Goal: Task Accomplishment & Management: Use online tool/utility

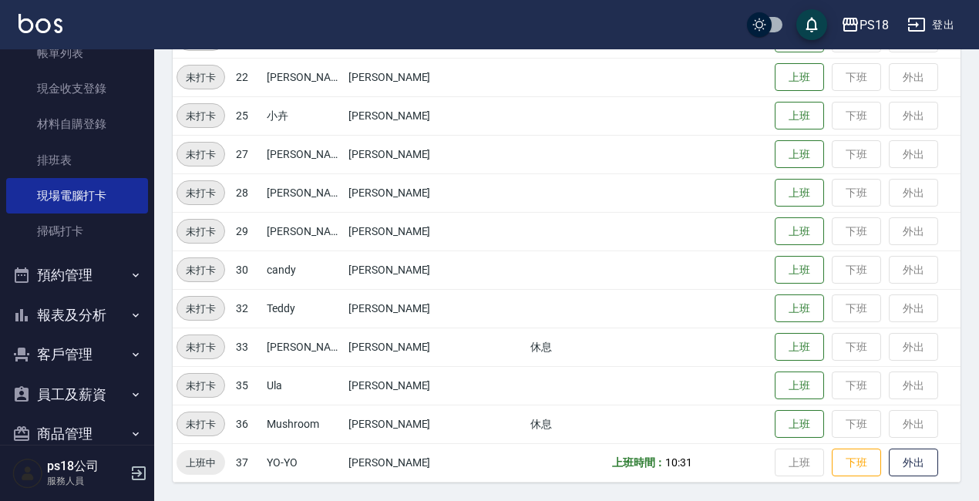
scroll to position [130, 0]
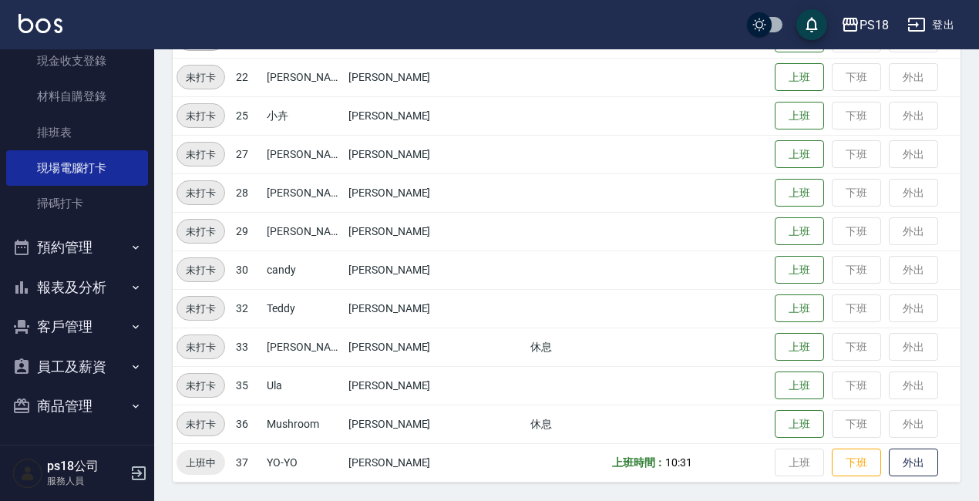
click at [96, 406] on button "商品管理" at bounding box center [77, 406] width 142 height 40
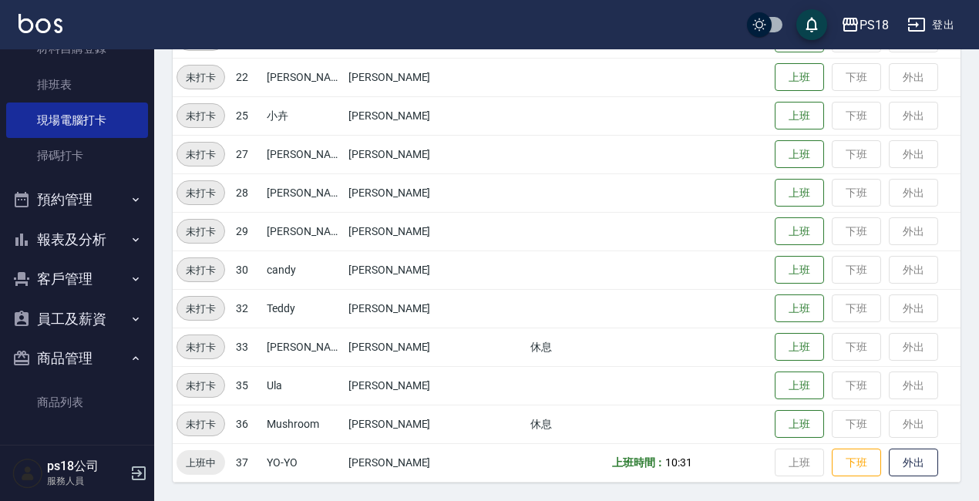
click at [951, 23] on button "登出" at bounding box center [930, 25] width 59 height 29
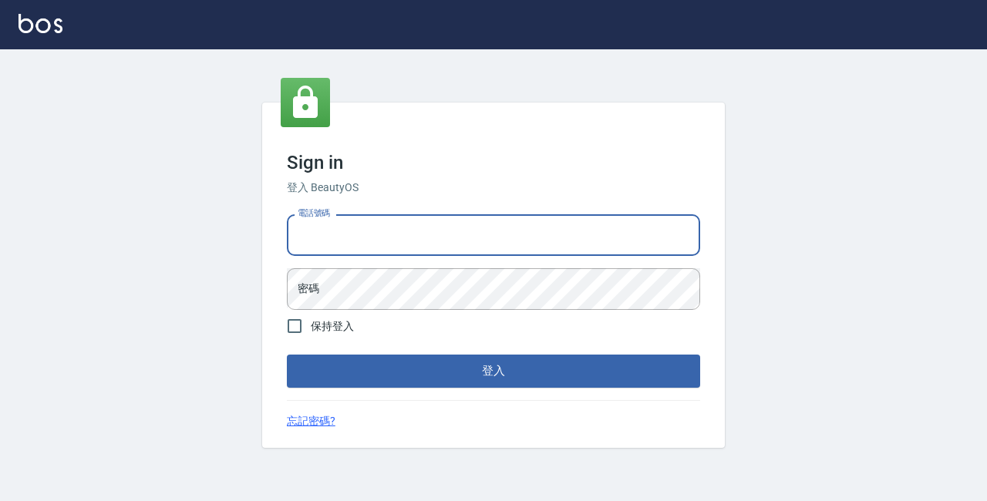
type input "0933473141"
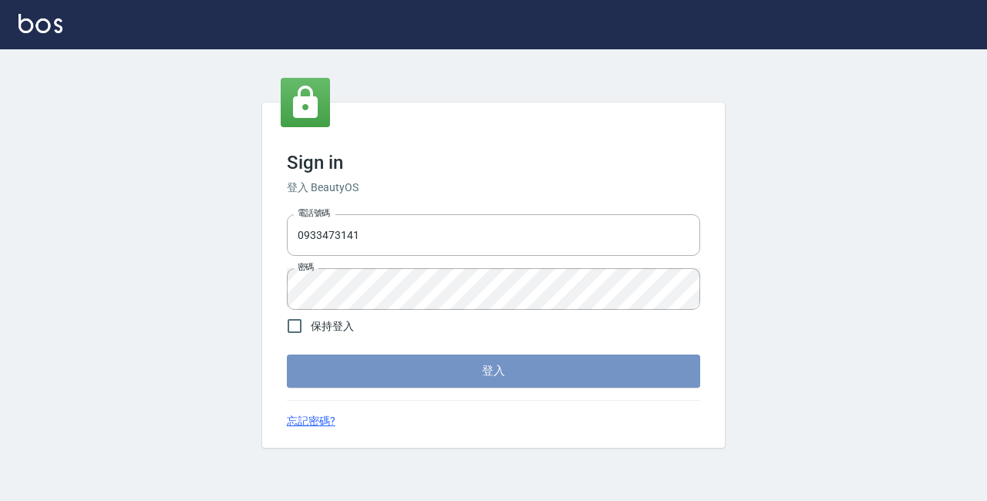
click at [454, 377] on button "登入" at bounding box center [493, 371] width 413 height 32
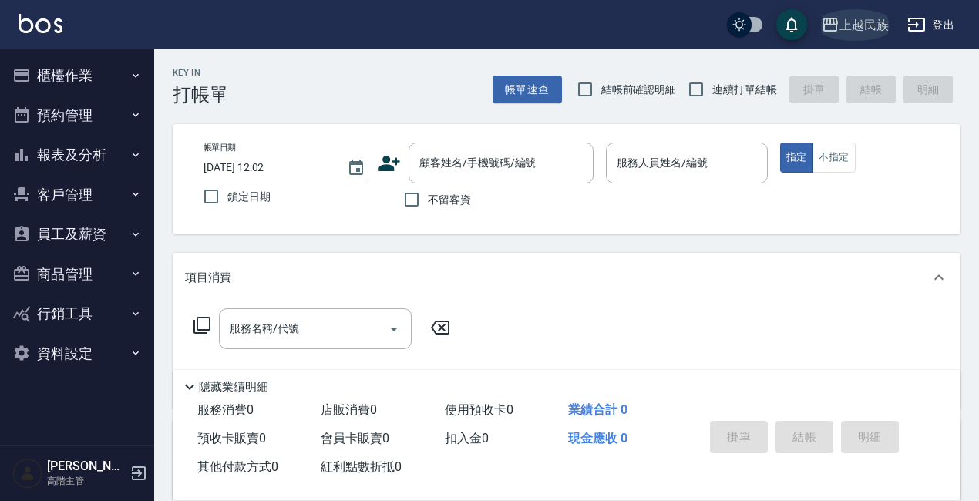
click at [874, 16] on div "上越民族" at bounding box center [864, 24] width 49 height 19
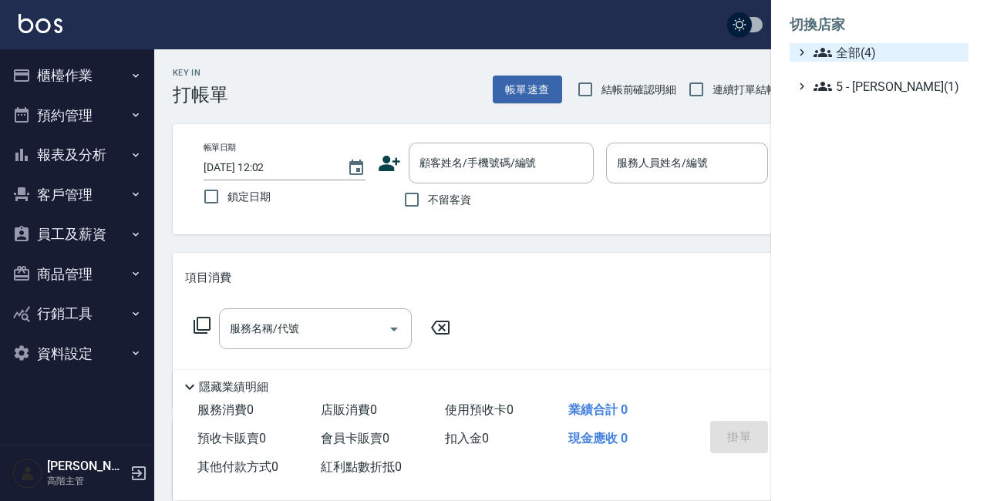
click at [871, 59] on span "全部(4)" at bounding box center [887, 52] width 149 height 19
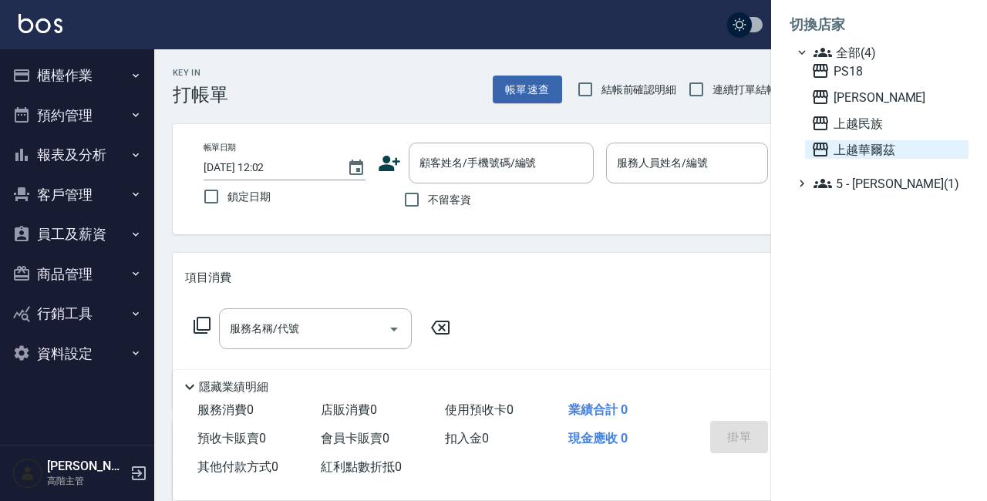
click at [873, 153] on span "上越華爾茲" at bounding box center [886, 149] width 151 height 19
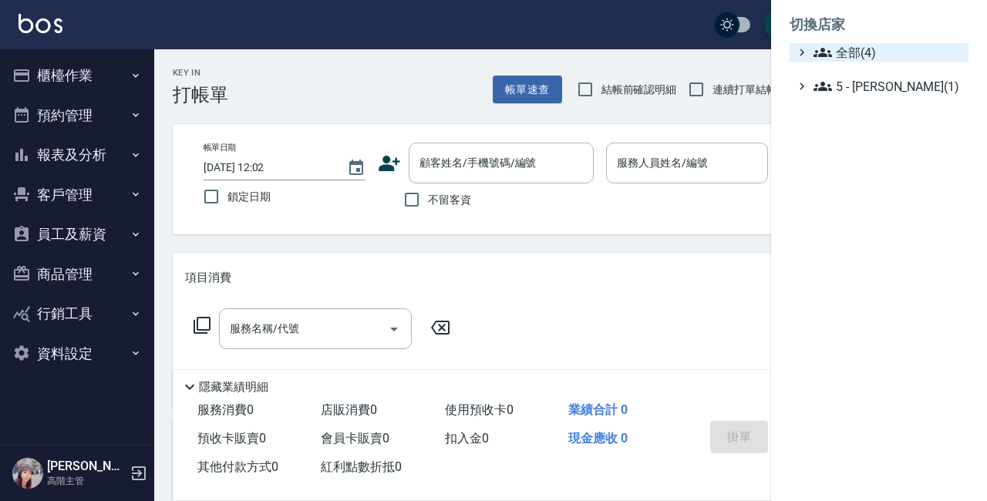
click at [875, 49] on span "全部(4)" at bounding box center [887, 52] width 149 height 19
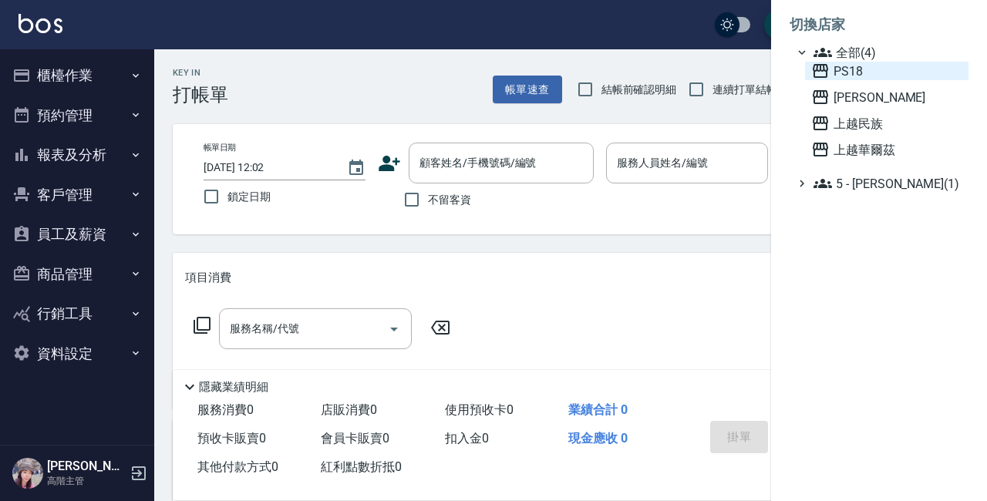
click at [861, 70] on span "PS18" at bounding box center [886, 71] width 151 height 19
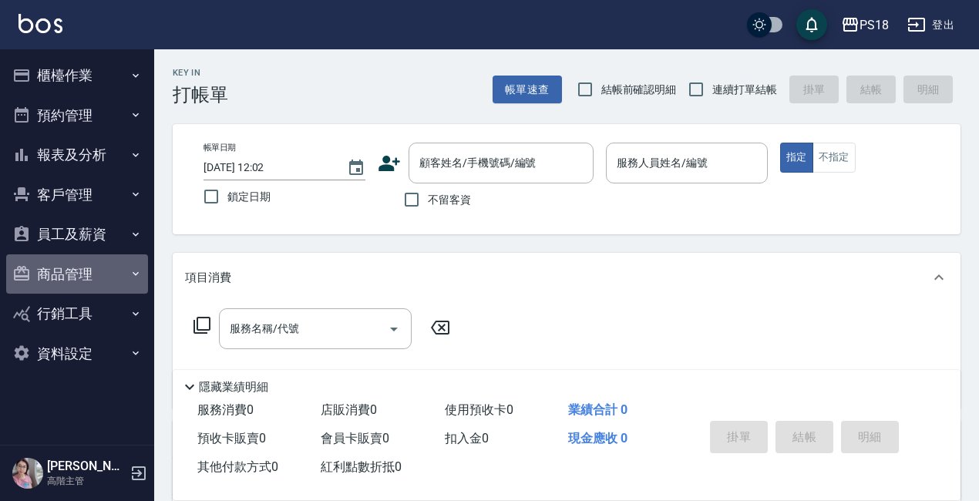
click at [76, 268] on button "商品管理" at bounding box center [77, 274] width 142 height 40
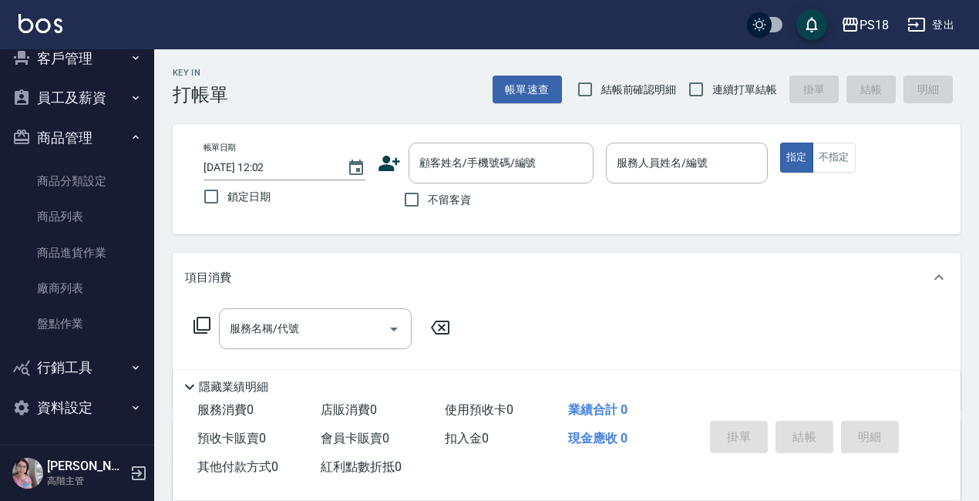
scroll to position [137, 0]
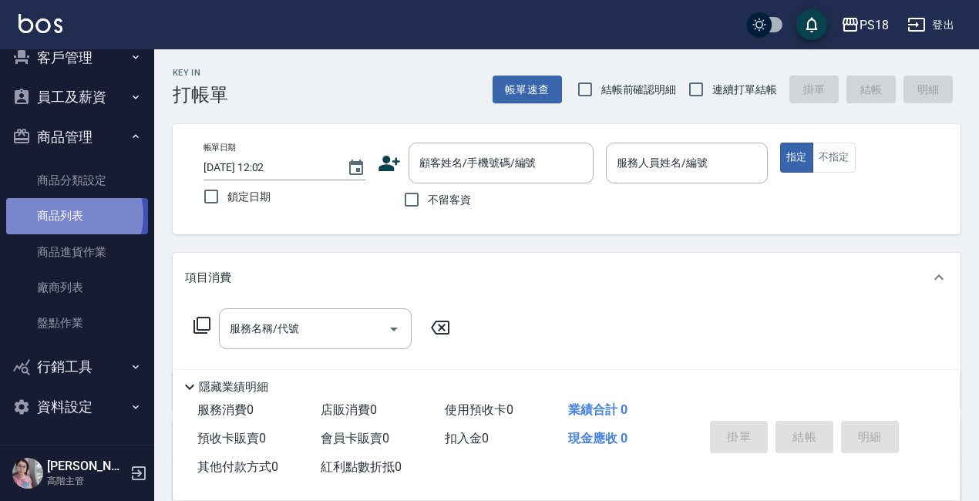
click at [70, 215] on link "商品列表" at bounding box center [77, 215] width 142 height 35
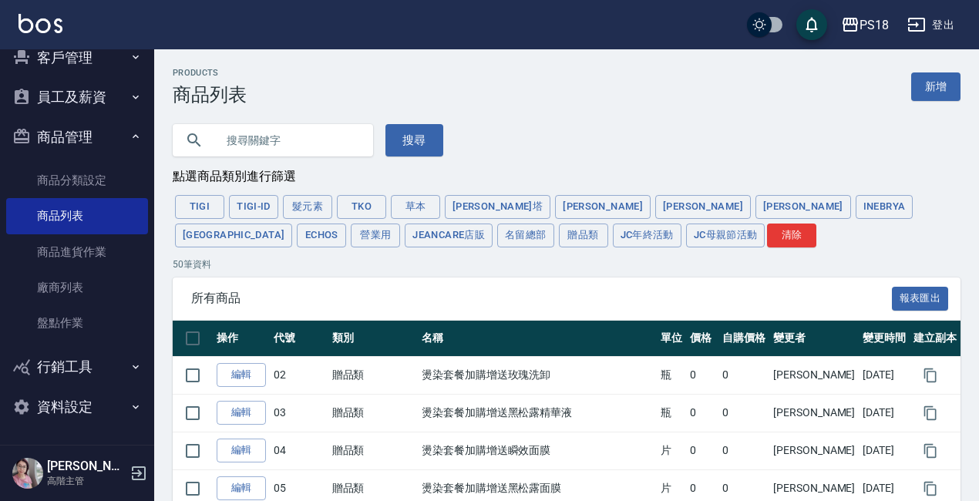
click at [210, 137] on div at bounding box center [273, 140] width 200 height 32
click at [258, 139] on input "text" at bounding box center [288, 141] width 145 height 42
type input "1800"
click at [409, 132] on button "搜尋" at bounding box center [415, 140] width 58 height 32
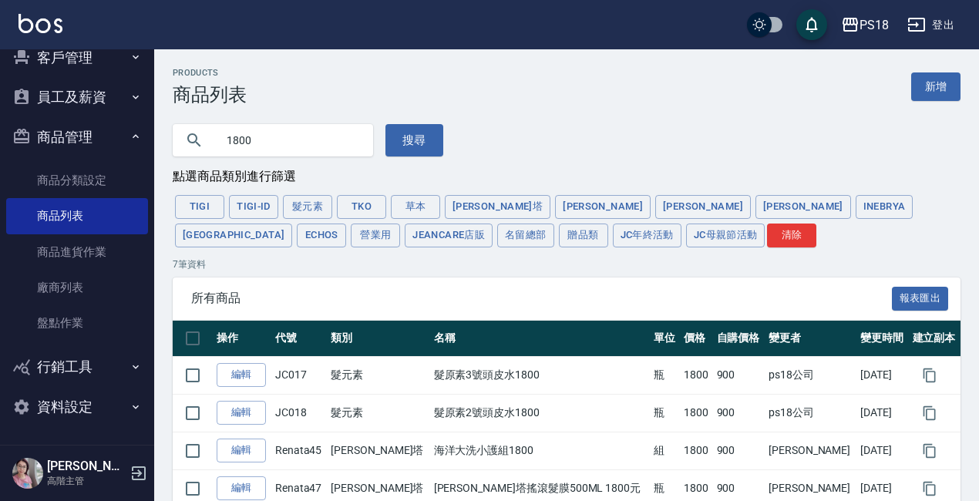
scroll to position [154, 0]
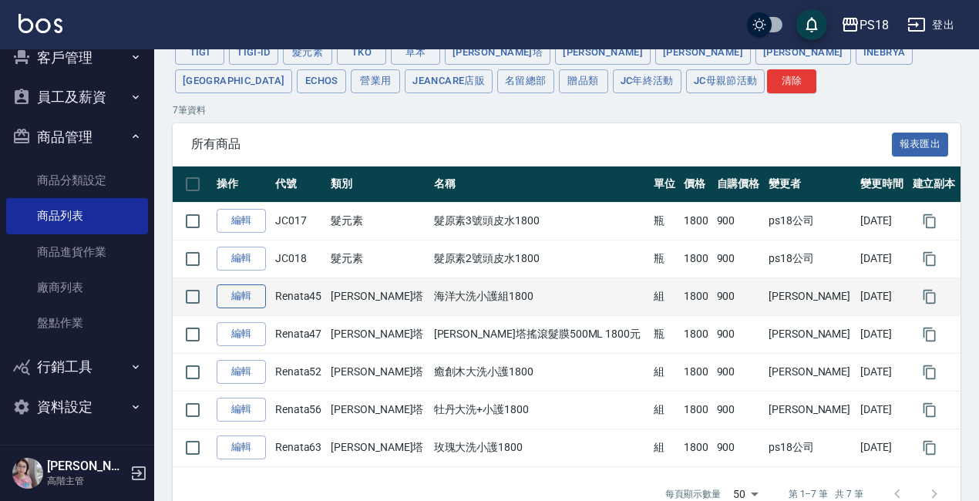
click at [241, 297] on link "編輯" at bounding box center [241, 297] width 49 height 24
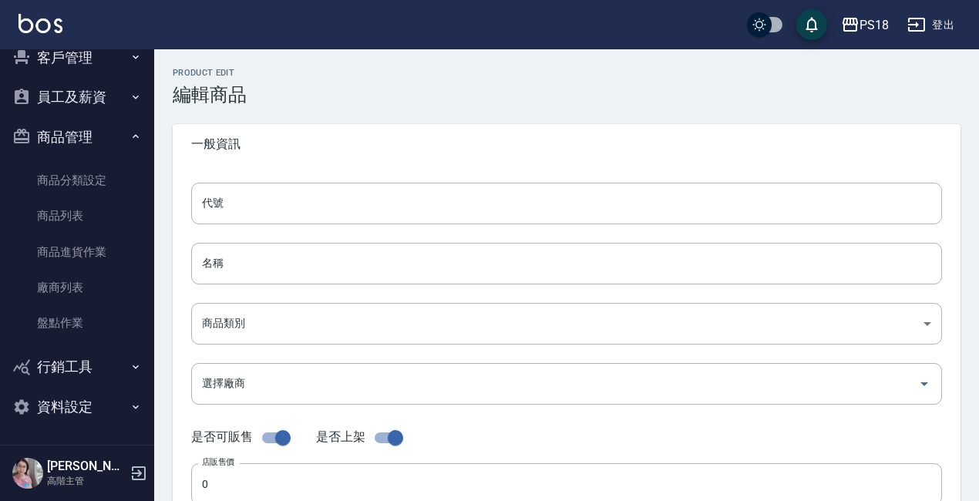
type input "Renata45"
type input "海洋大洗小護組1800"
type input "da011c7a-b0d2-4ca8-9f3a-5093adc999dd"
type input "1800"
type input "900"
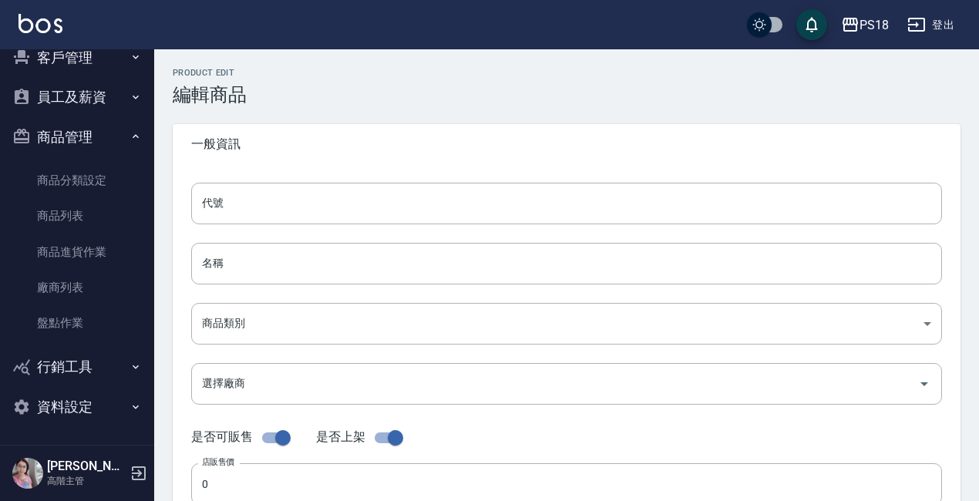
type input "900"
type input "組"
type input "UNSET"
click at [227, 261] on input "海洋大洗小護組1800" at bounding box center [566, 264] width 751 height 42
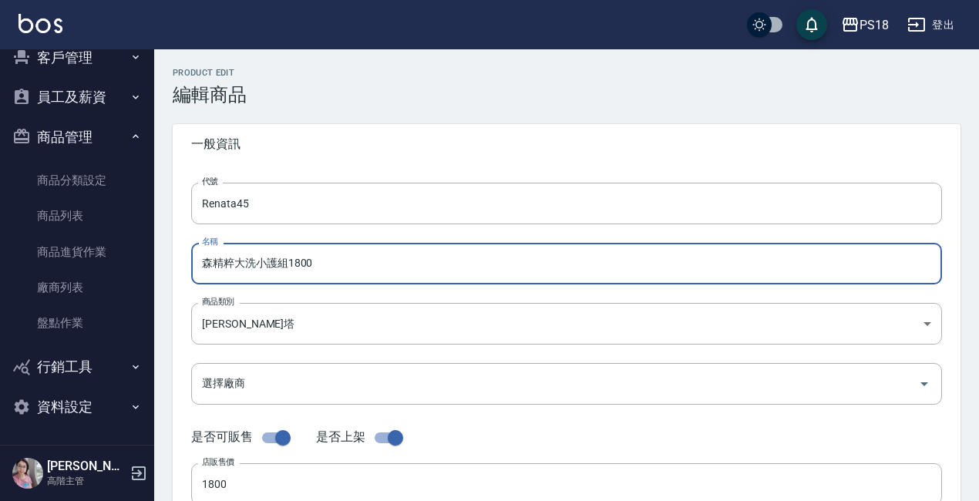
click at [288, 263] on input "森精粹大洗小護組1800" at bounding box center [566, 264] width 751 height 42
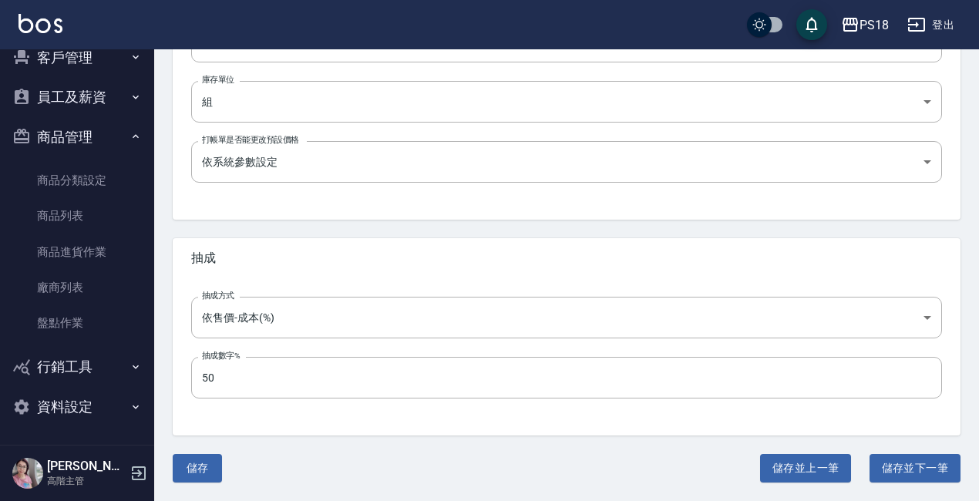
type input "森精粹大洗頭皮水1800"
click at [199, 470] on button "儲存" at bounding box center [197, 468] width 49 height 29
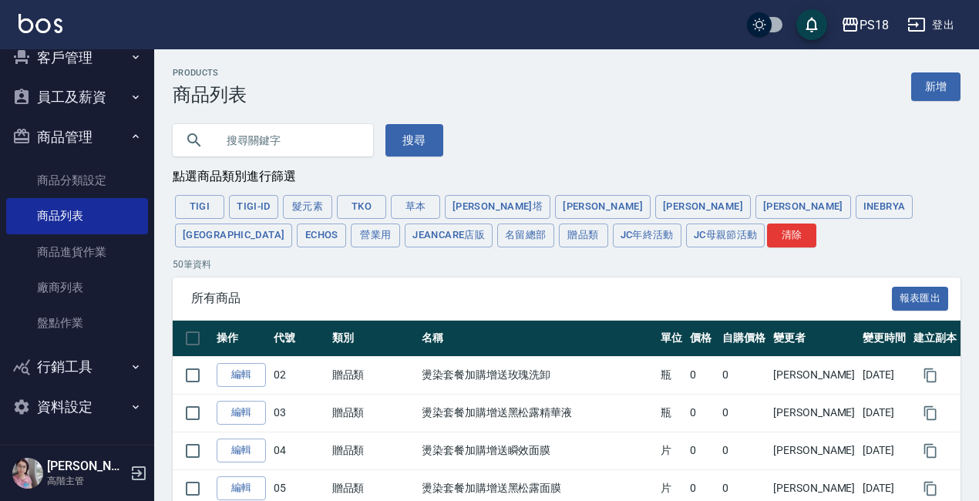
click at [251, 133] on input "text" at bounding box center [288, 141] width 145 height 42
click at [406, 137] on button "搜尋" at bounding box center [415, 140] width 58 height 32
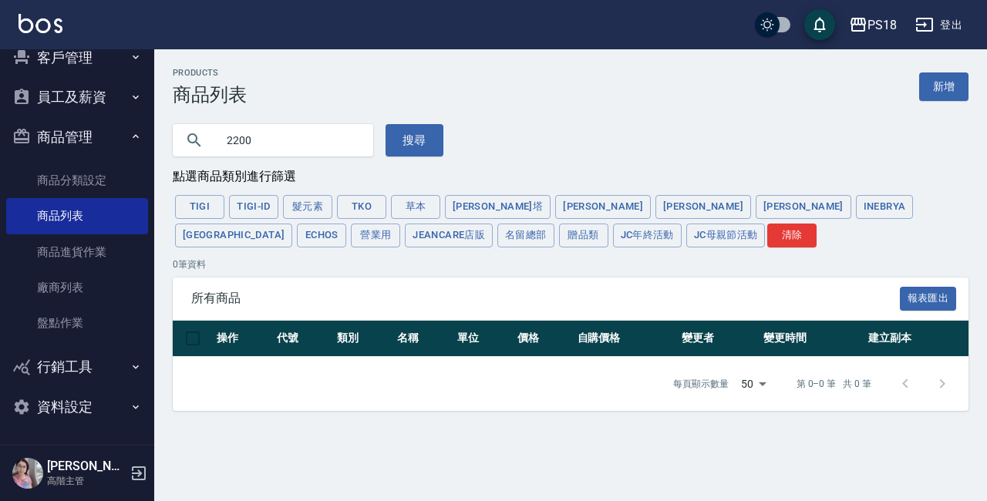
click at [283, 130] on input "2200" at bounding box center [288, 141] width 145 height 42
type input "2"
click at [477, 206] on button "蕾娜塔" at bounding box center [498, 207] width 106 height 24
click at [427, 136] on button "搜尋" at bounding box center [415, 140] width 58 height 32
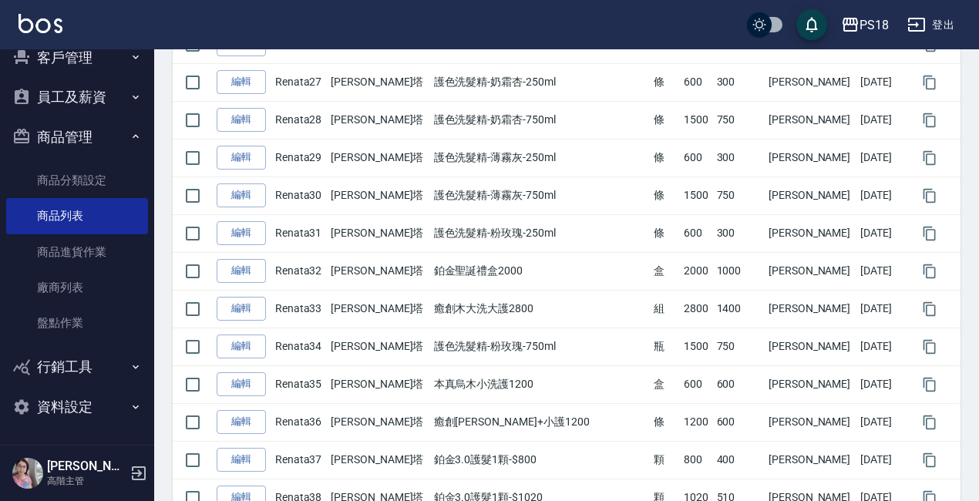
scroll to position [1465, 0]
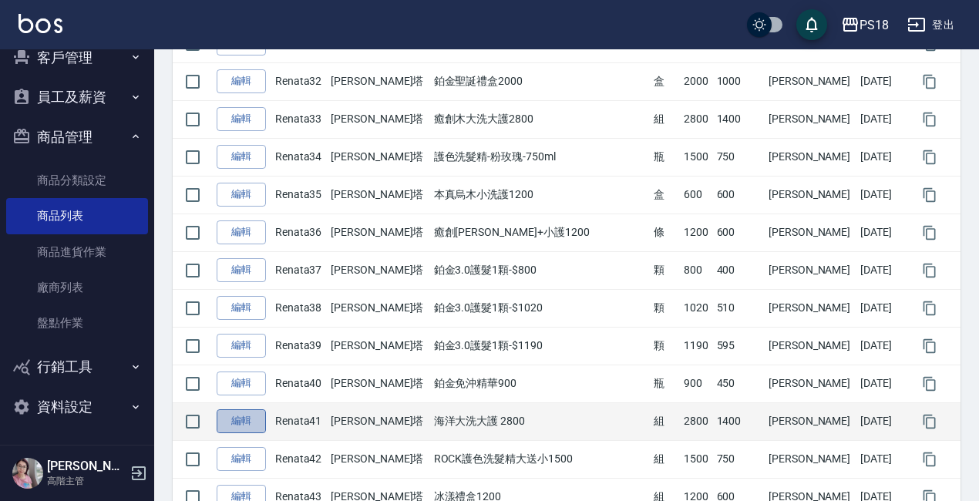
click at [237, 424] on link "編輯" at bounding box center [241, 421] width 49 height 24
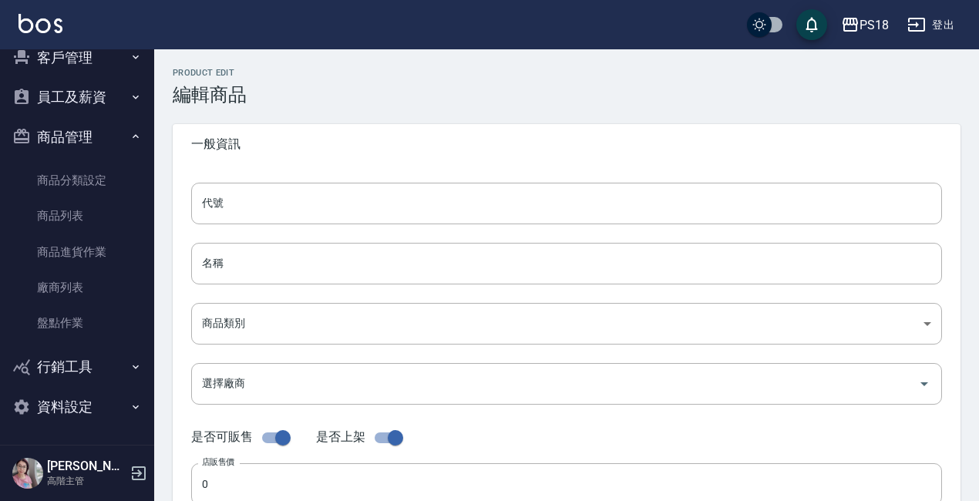
type input "Renata41"
type input "海洋大洗大護 2800"
type input "da011c7a-b0d2-4ca8-9f3a-5093adc999dd"
type input "2800"
type input "1400"
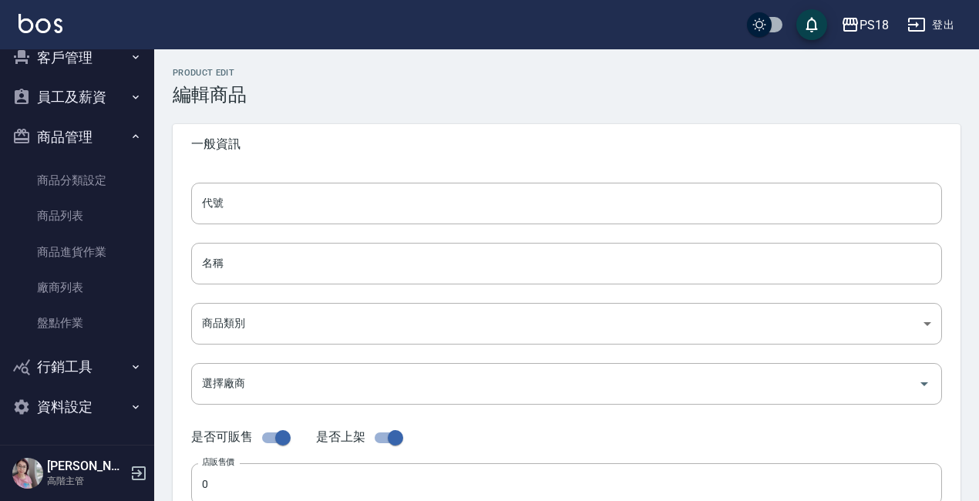
type input "1400"
type input "組"
type input "UNSET"
click at [224, 258] on input "海洋大洗大護 2800" at bounding box center [566, 264] width 751 height 42
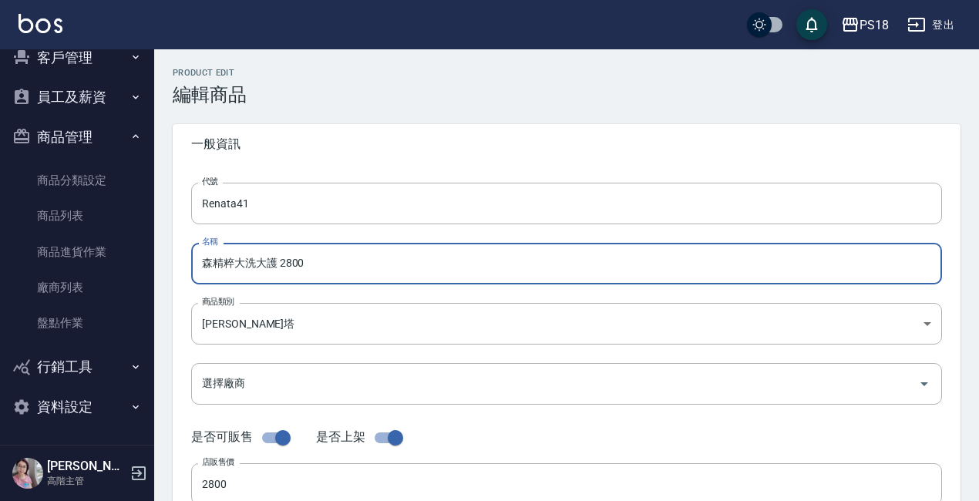
click at [292, 264] on input "森精粹大洗大護 2800" at bounding box center [566, 264] width 751 height 42
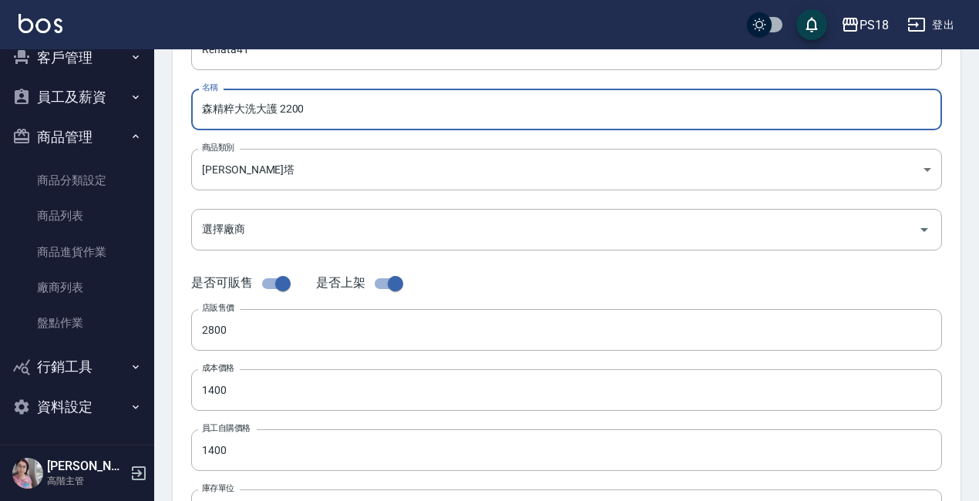
scroll to position [308, 0]
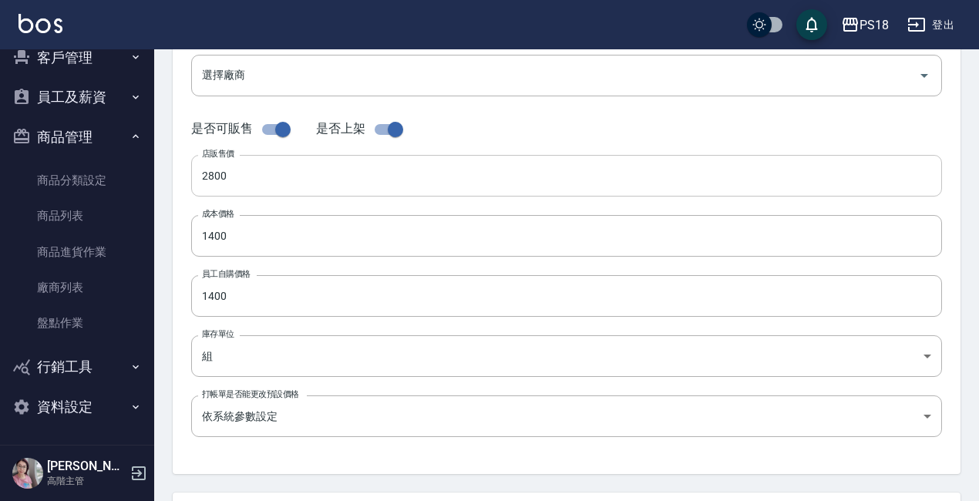
type input "森精粹大洗大護 2200"
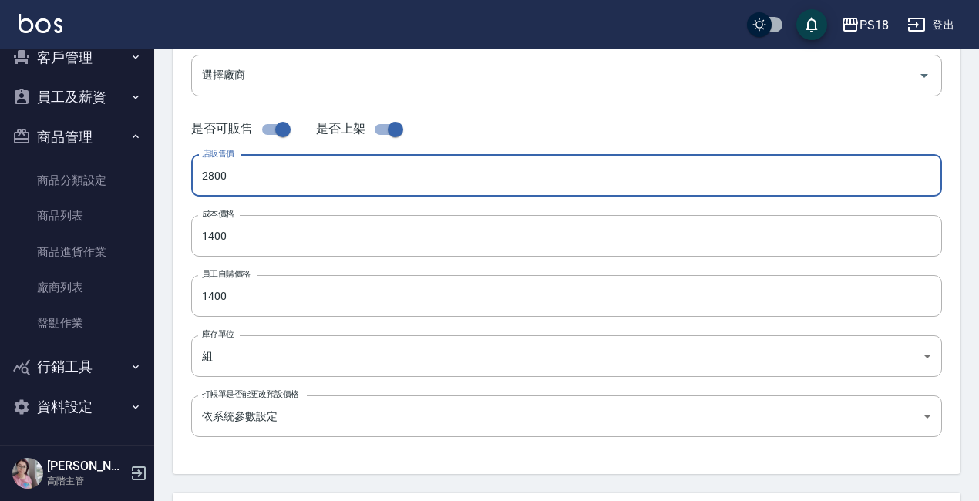
click at [253, 179] on input "2800" at bounding box center [566, 176] width 751 height 42
type input "2200"
click at [267, 239] on input "1400" at bounding box center [566, 236] width 751 height 42
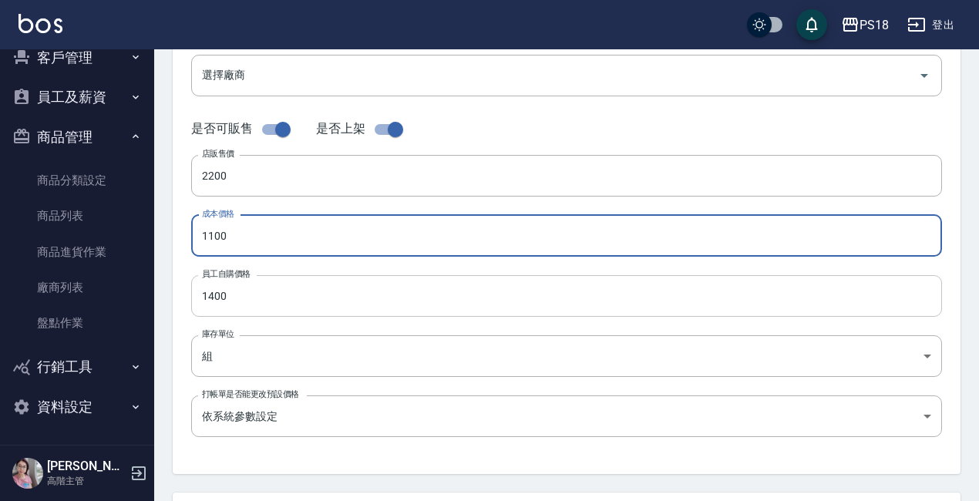
type input "1100"
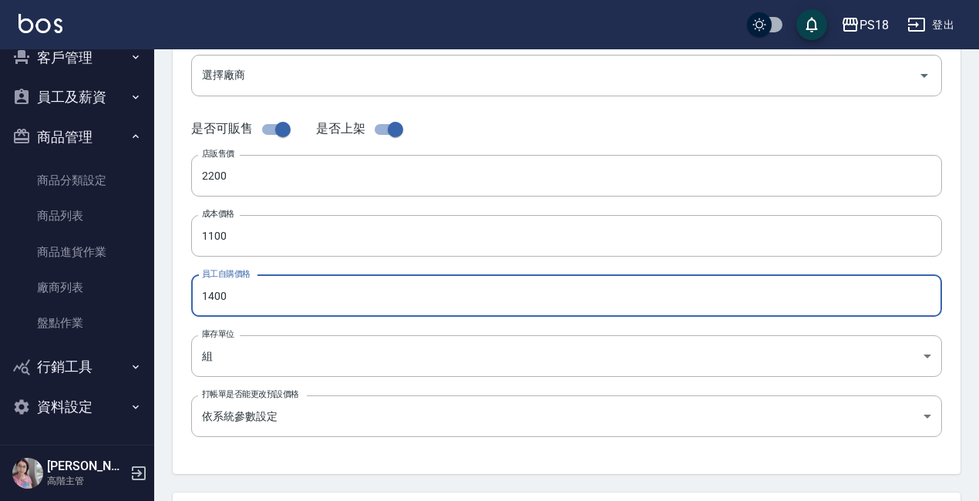
click at [248, 301] on input "1400" at bounding box center [566, 296] width 751 height 42
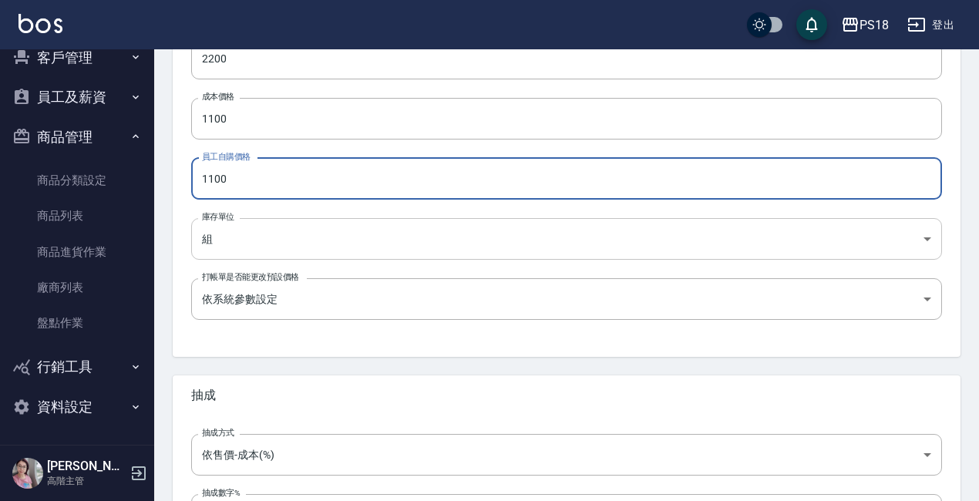
scroll to position [563, 0]
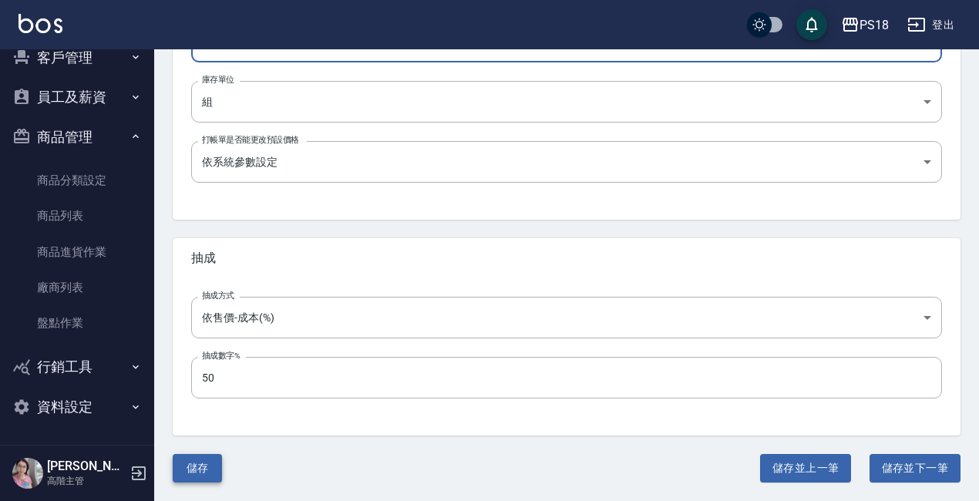
type input "1100"
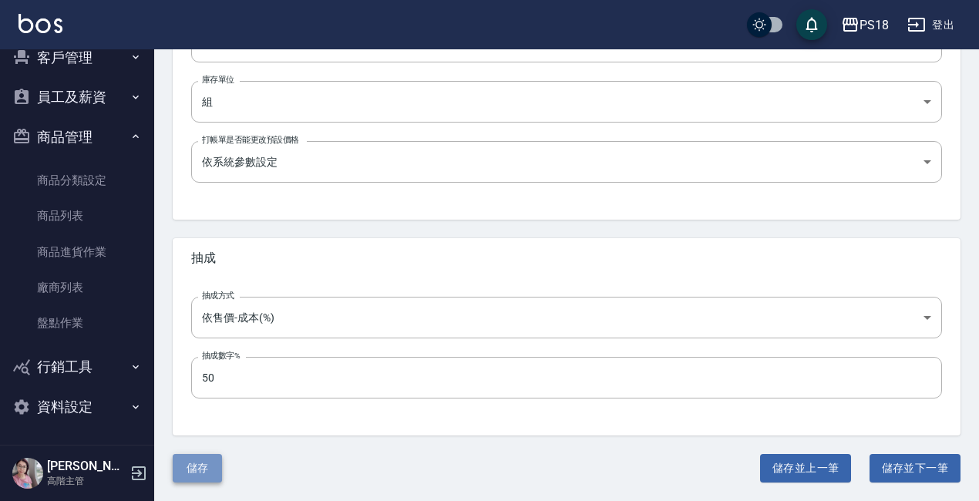
click at [192, 470] on button "儲存" at bounding box center [197, 468] width 49 height 29
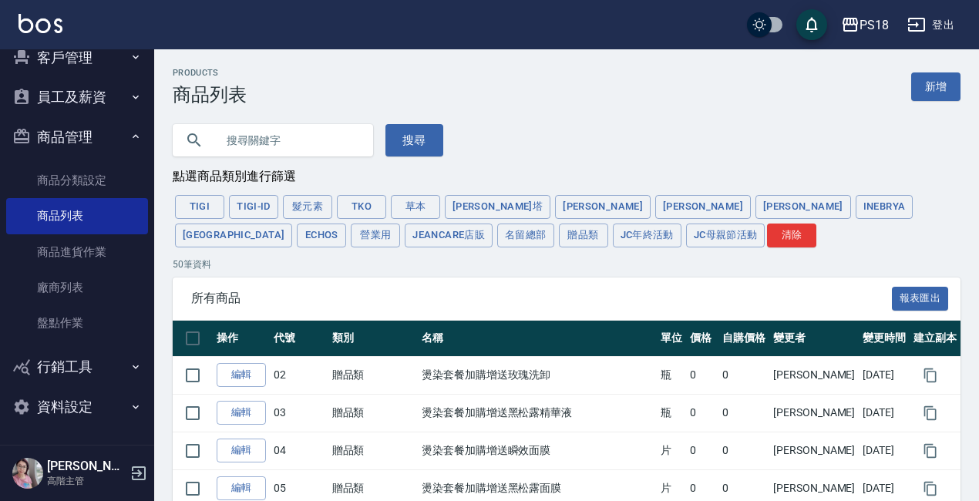
click at [274, 139] on input "text" at bounding box center [288, 141] width 145 height 42
type input "2200"
drag, startPoint x: 433, startPoint y: 138, endPoint x: 423, endPoint y: 138, distance: 10.8
click at [433, 138] on button "搜尋" at bounding box center [415, 140] width 58 height 32
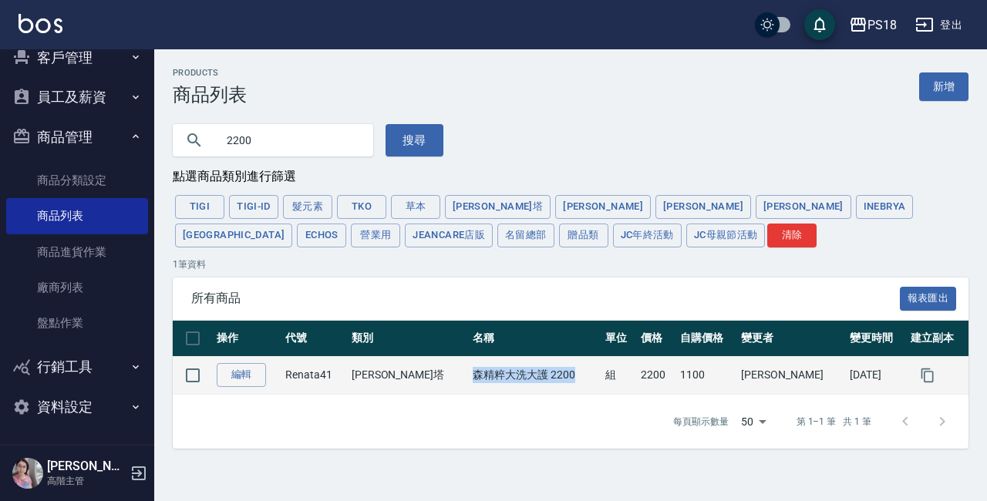
drag, startPoint x: 535, startPoint y: 375, endPoint x: 450, endPoint y: 374, distance: 85.6
click at [469, 371] on td "森精粹大洗大護 2200" at bounding box center [535, 375] width 133 height 38
click at [551, 379] on td "森精粹大洗大護 2200" at bounding box center [535, 375] width 133 height 38
drag, startPoint x: 534, startPoint y: 376, endPoint x: 426, endPoint y: 371, distance: 108.1
click at [426, 371] on tr "編輯 Renata41 蕾娜塔 森精粹大洗大護 2200 組 2200 1100 Angel 2025/10/06" at bounding box center [571, 375] width 796 height 38
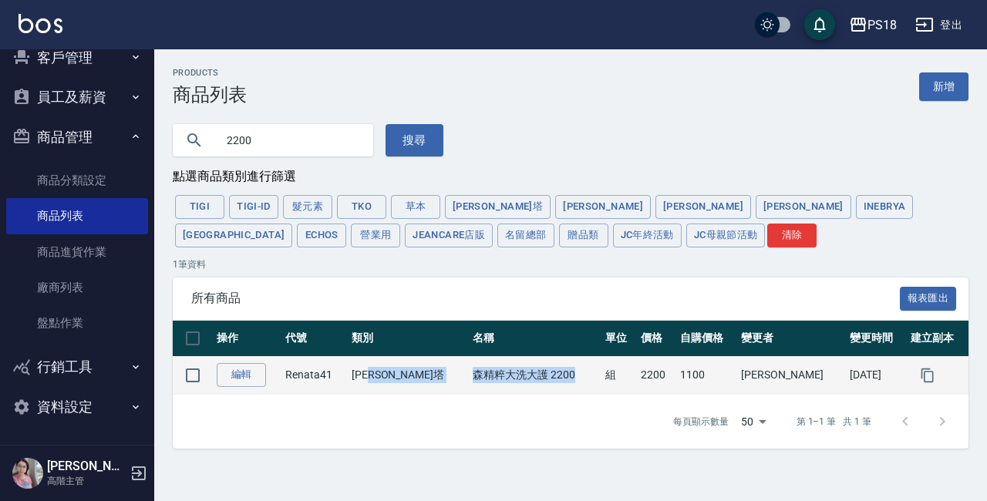
copy tr "蕾娜塔 森精粹大洗大護 2200"
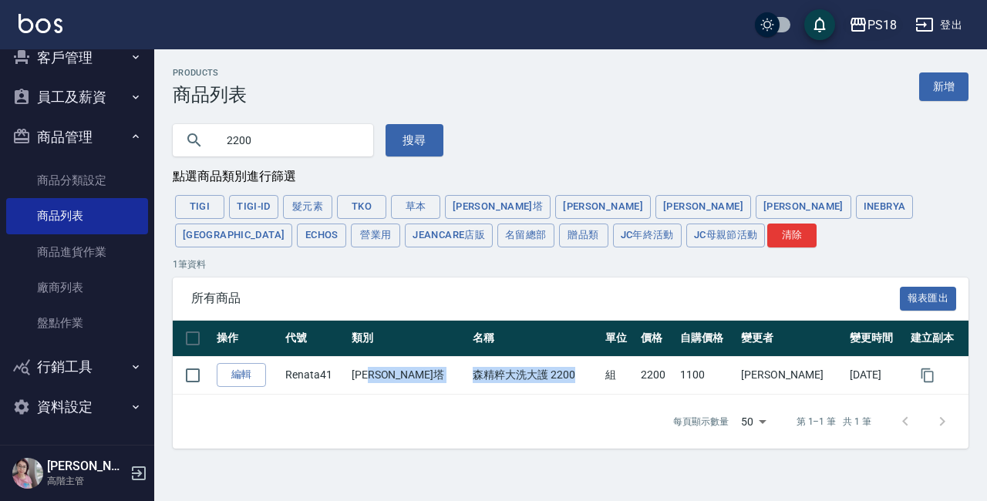
click at [887, 19] on div "PS18" at bounding box center [881, 24] width 29 height 19
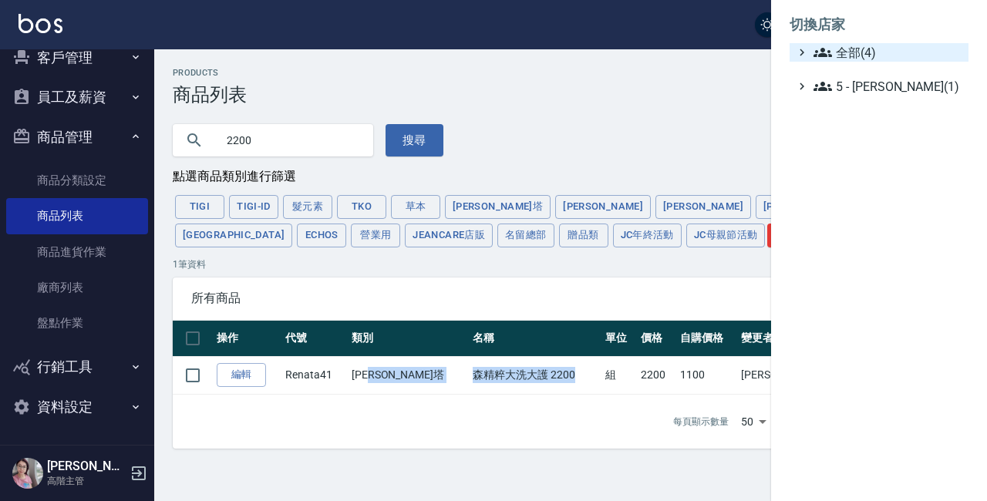
click at [868, 52] on span "全部(4)" at bounding box center [887, 52] width 149 height 19
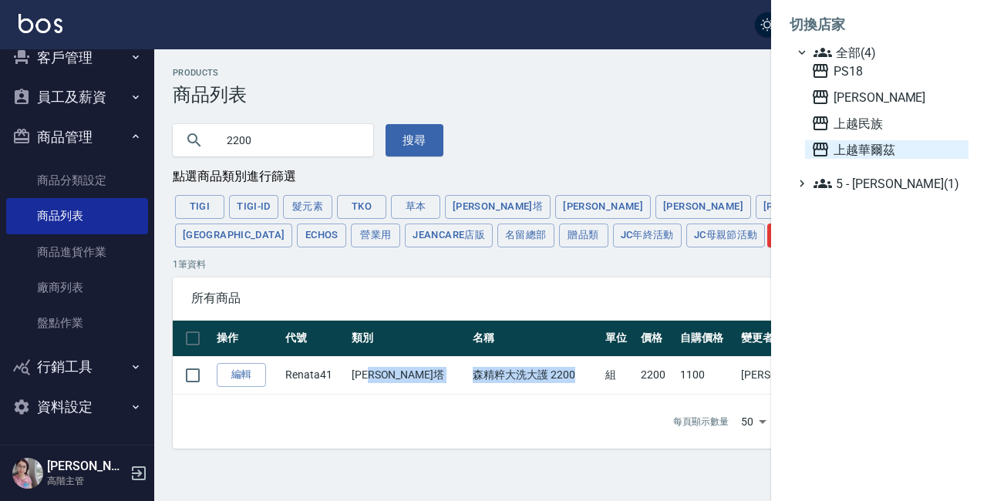
click at [863, 153] on span "上越華爾茲" at bounding box center [886, 149] width 151 height 19
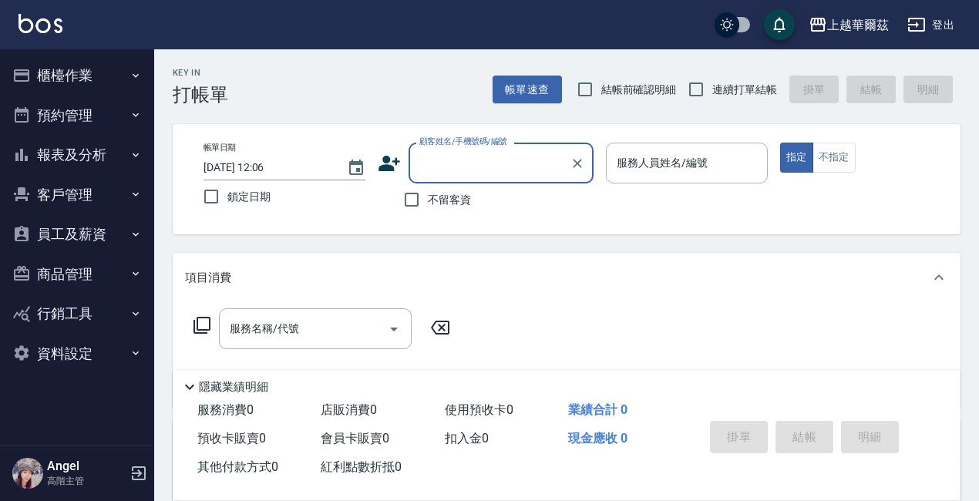
click at [71, 279] on button "商品管理" at bounding box center [77, 274] width 142 height 40
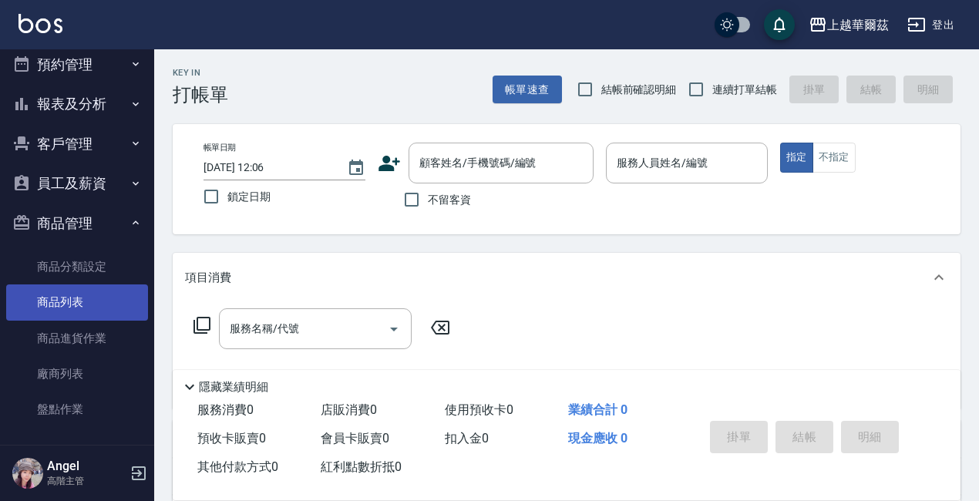
scroll to position [77, 0]
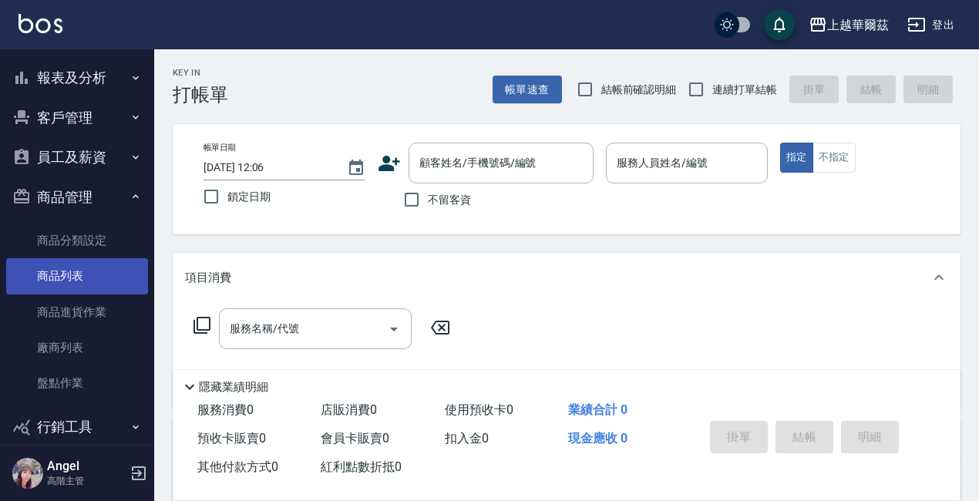
click at [72, 285] on link "商品列表" at bounding box center [77, 275] width 142 height 35
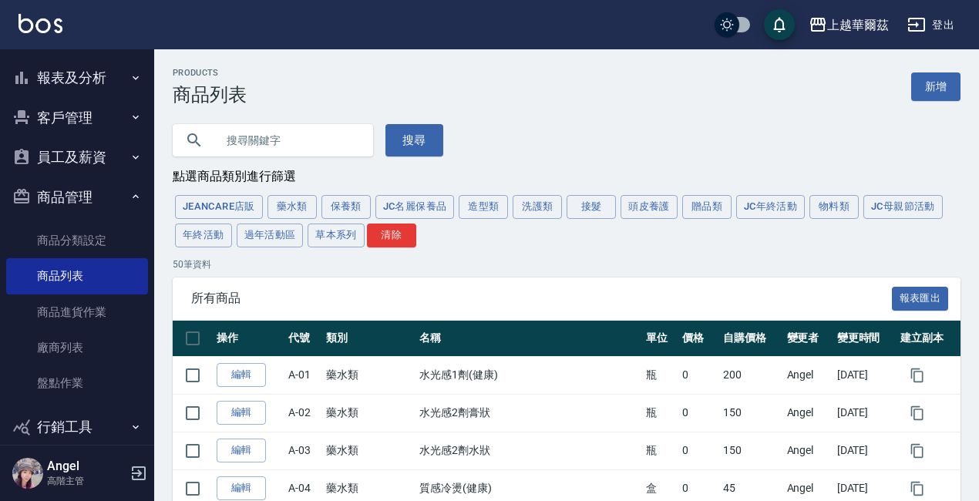
click at [245, 140] on input "text" at bounding box center [288, 141] width 145 height 42
type input "1800"
click at [424, 133] on button "搜尋" at bounding box center [415, 140] width 58 height 32
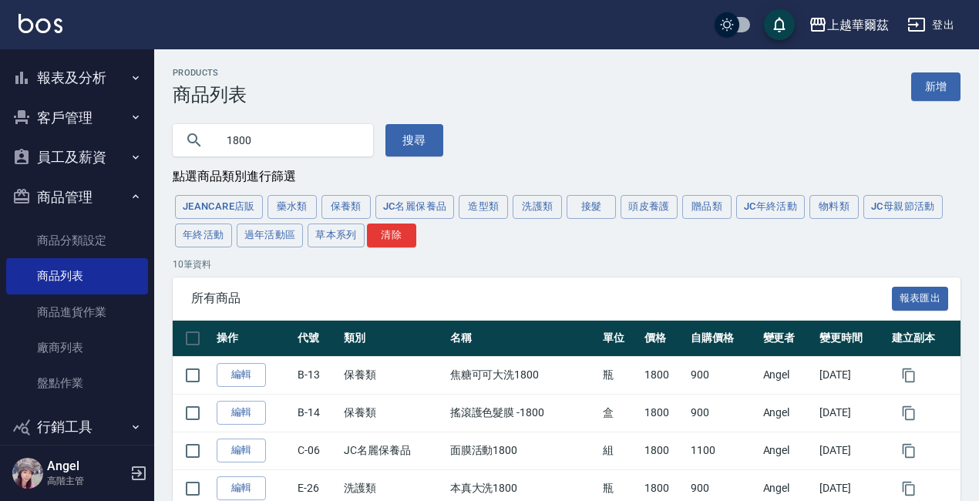
click at [279, 146] on input "1800" at bounding box center [288, 141] width 145 height 42
type input "1"
click at [541, 208] on button "洗護類" at bounding box center [537, 207] width 49 height 24
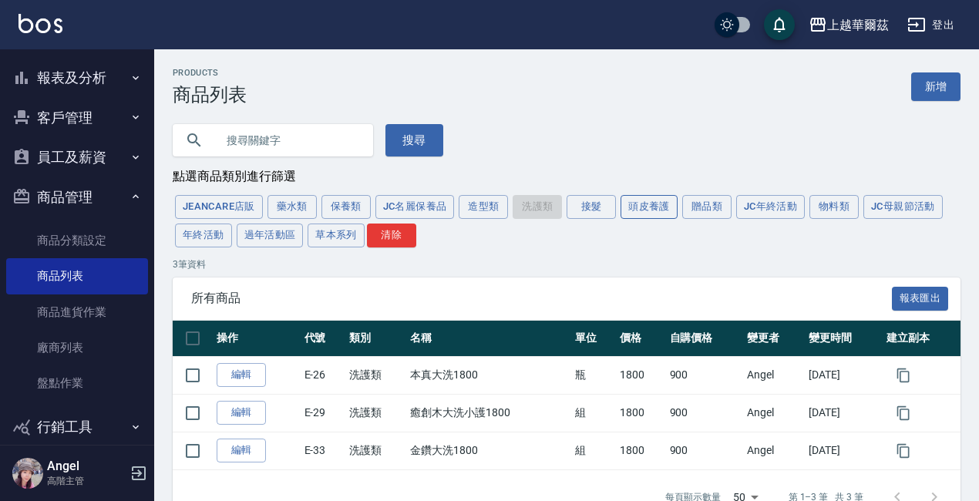
click at [672, 209] on button "頭皮養護" at bounding box center [649, 207] width 57 height 24
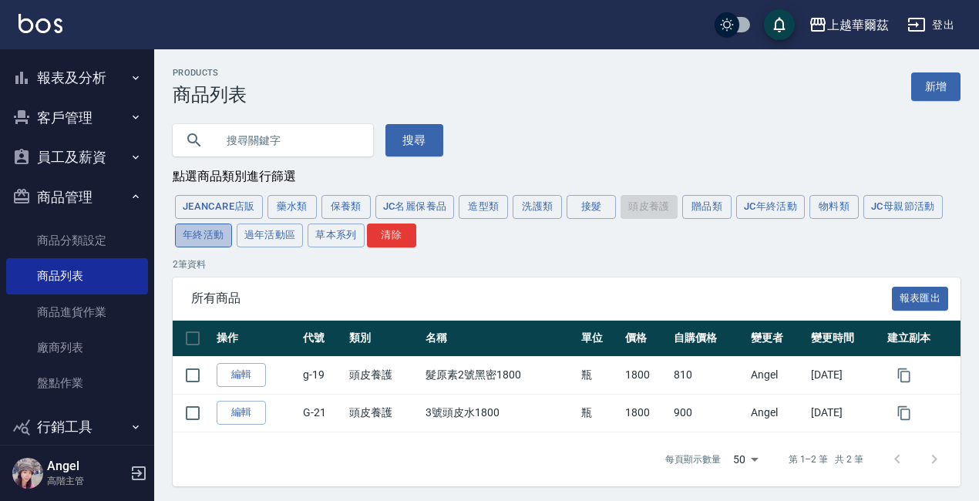
click at [212, 242] on button "年終活動" at bounding box center [203, 236] width 57 height 24
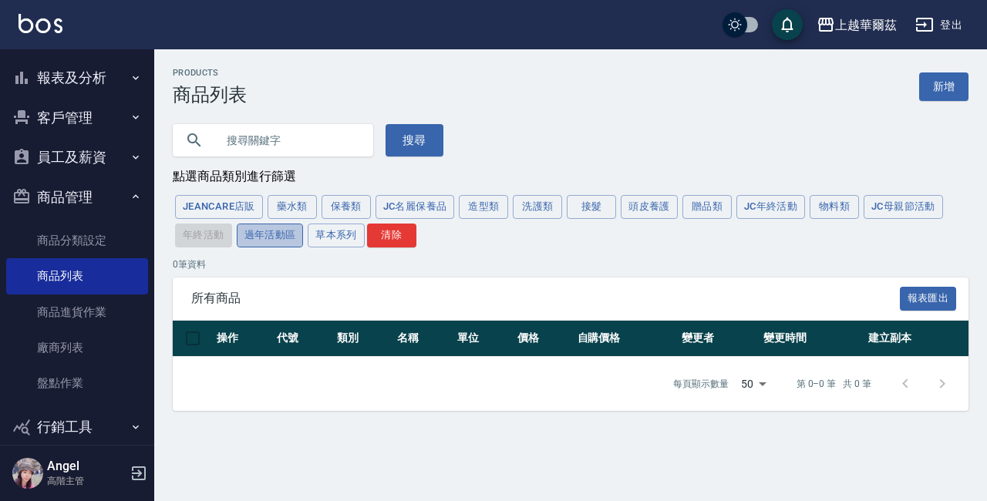
click at [261, 233] on button "過年活動區" at bounding box center [270, 236] width 67 height 24
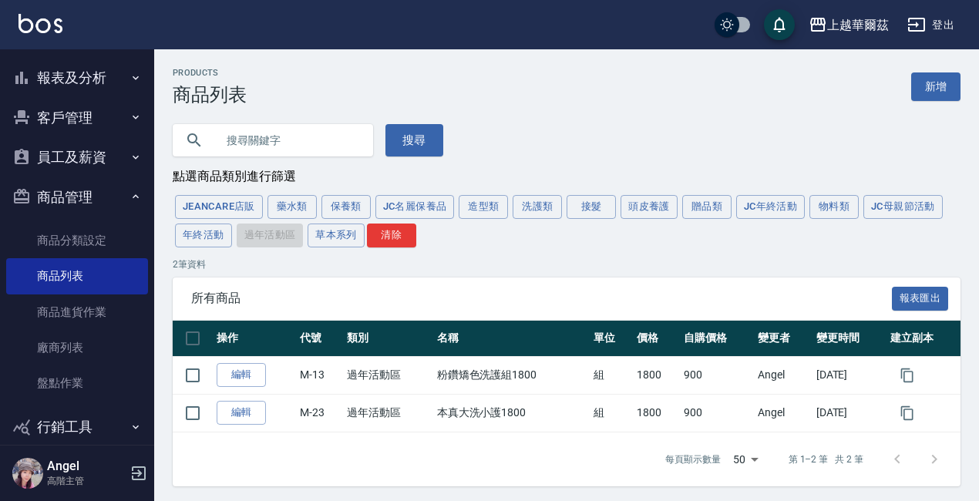
click at [243, 378] on link "編輯" at bounding box center [241, 375] width 49 height 24
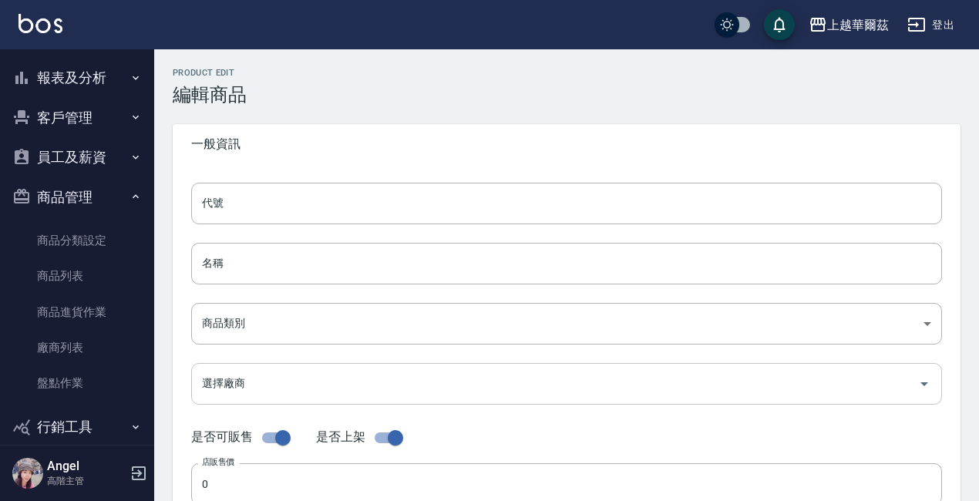
type input "M-13"
type input "粉鑽矯色洗護組1800"
type input "f90583f2-e226-43e2-9bc1-c255883185c2"
type input "1800"
type input "900"
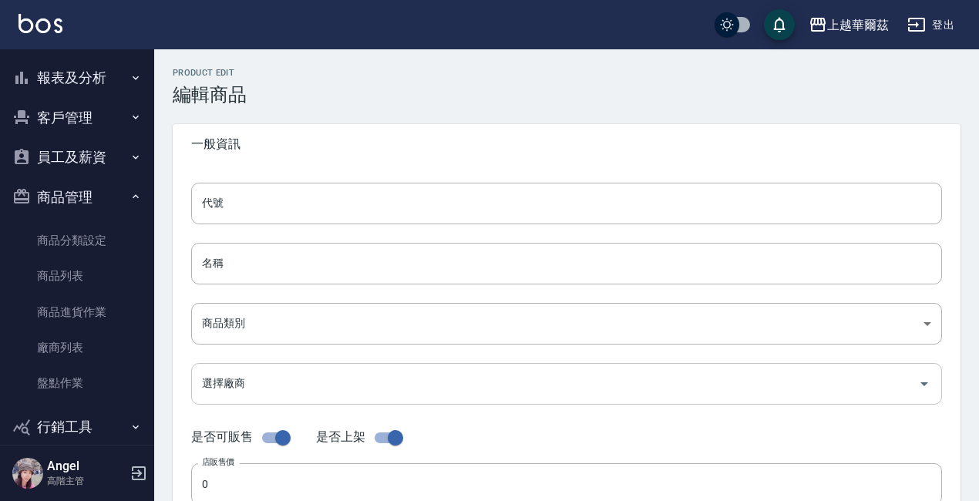
type input "900"
type input "組"
type input "UNSET"
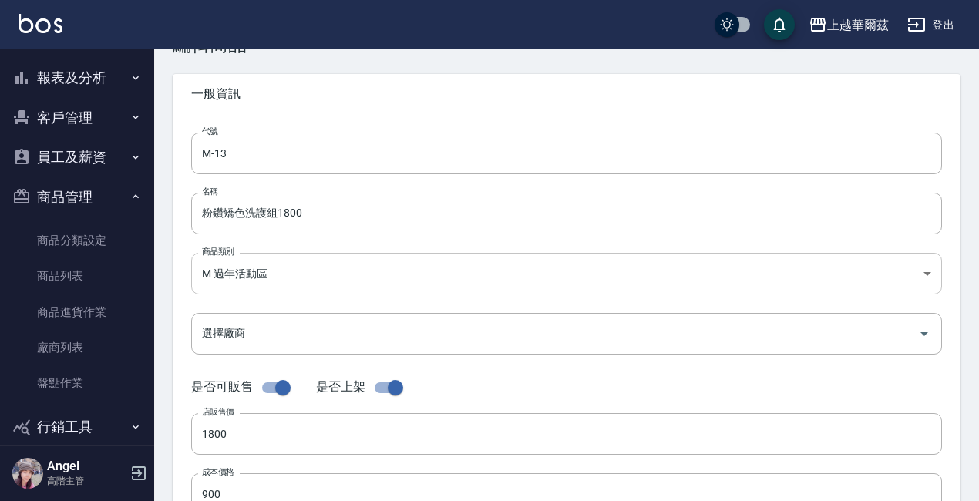
scroll to position [77, 0]
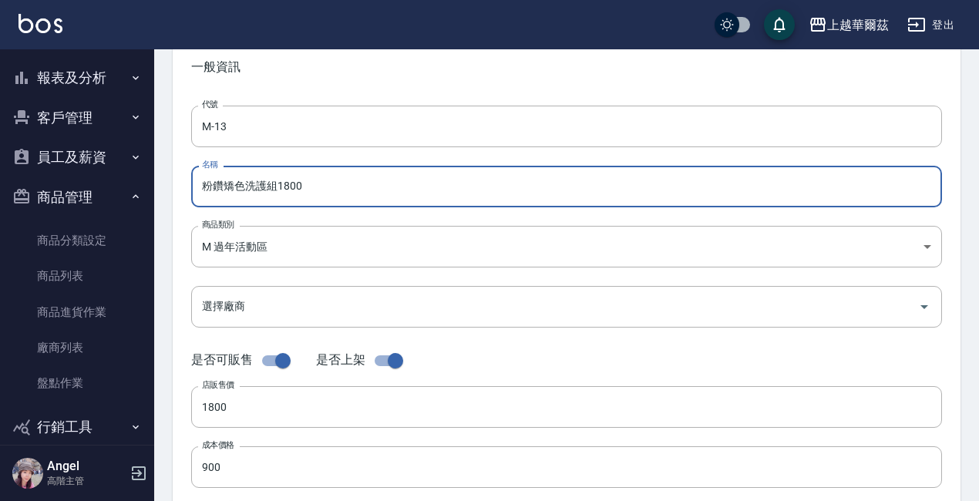
click at [245, 186] on input "粉鑽矯色洗護組1800" at bounding box center [566, 187] width 751 height 42
paste input "森精粹大洗大護 2200"
click at [220, 185] on input "森精粹大洗大護 2200洗護組1800" at bounding box center [566, 187] width 751 height 42
click at [365, 188] on input "森精粹大洗大護 2200洗護組1800" at bounding box center [566, 187] width 751 height 42
type input "森精粹大洗大護 2200"
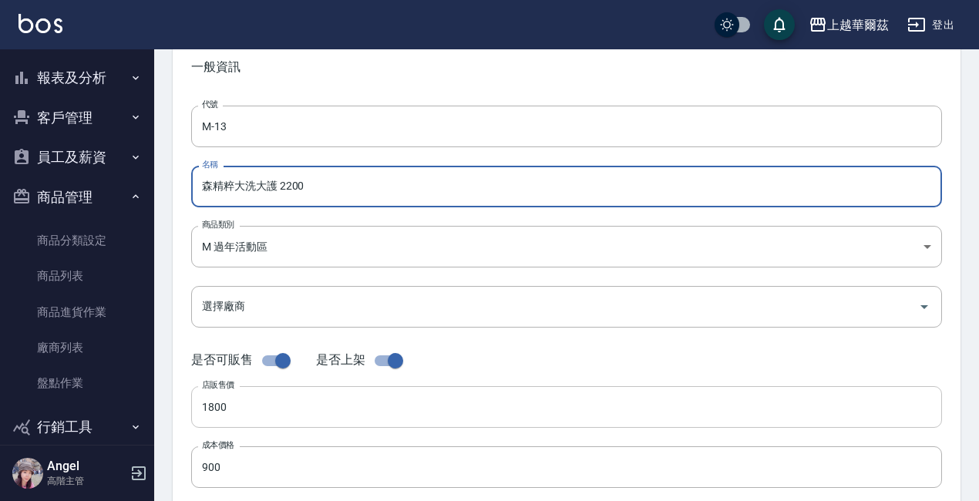
click at [264, 418] on input "1800" at bounding box center [566, 407] width 751 height 42
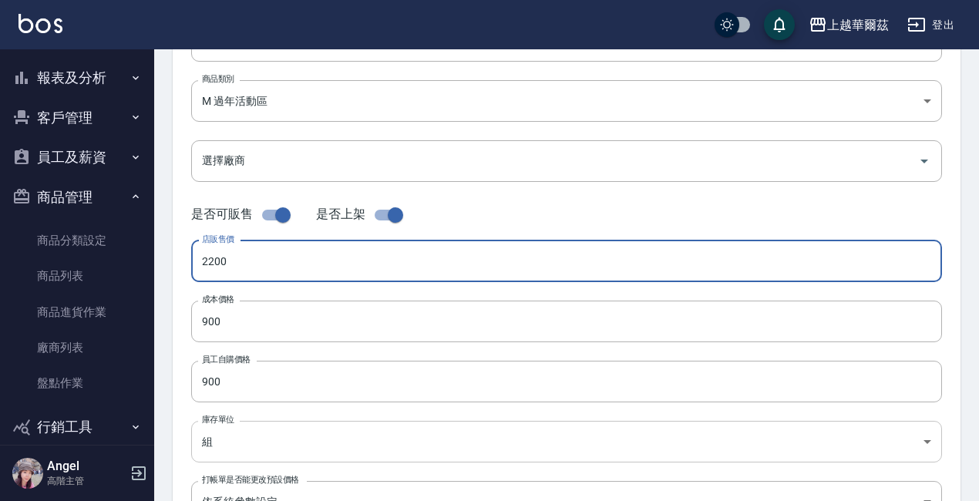
scroll to position [231, 0]
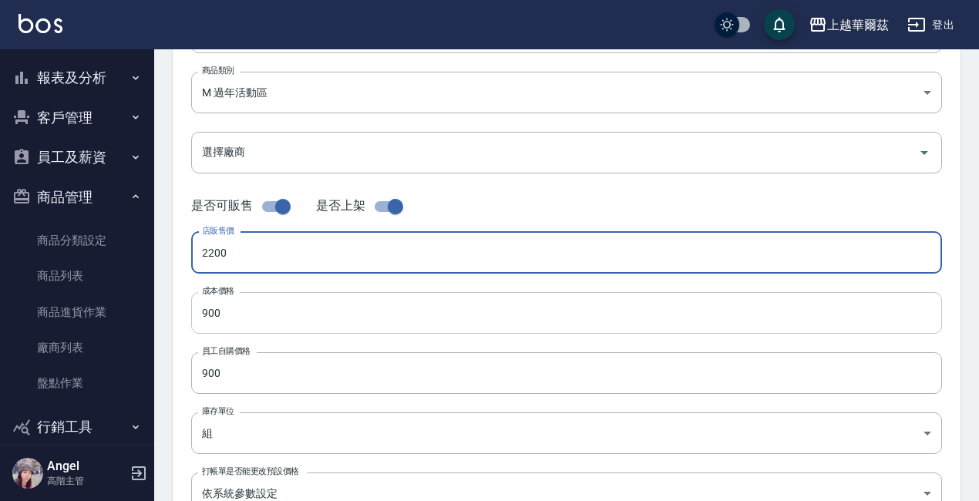
type input "2200"
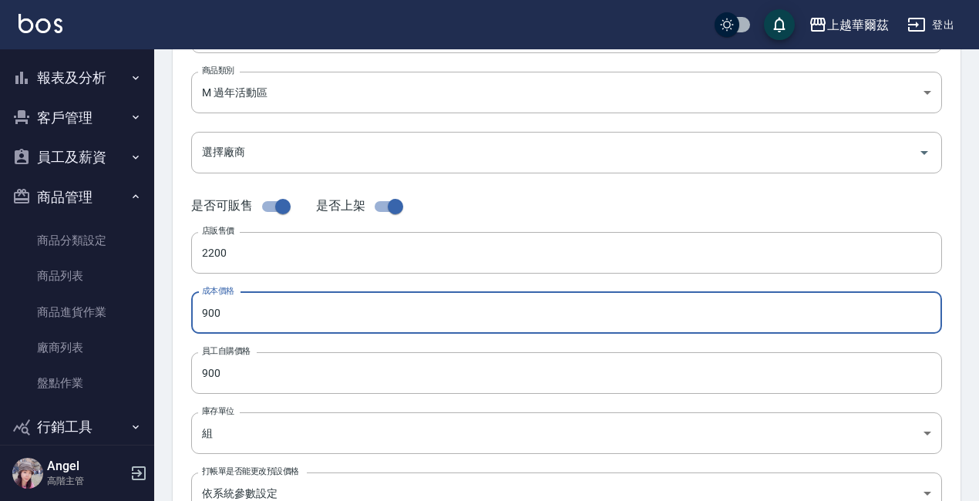
click at [255, 302] on input "900" at bounding box center [566, 313] width 751 height 42
click at [206, 315] on input "01100" at bounding box center [566, 313] width 751 height 42
type input "1100"
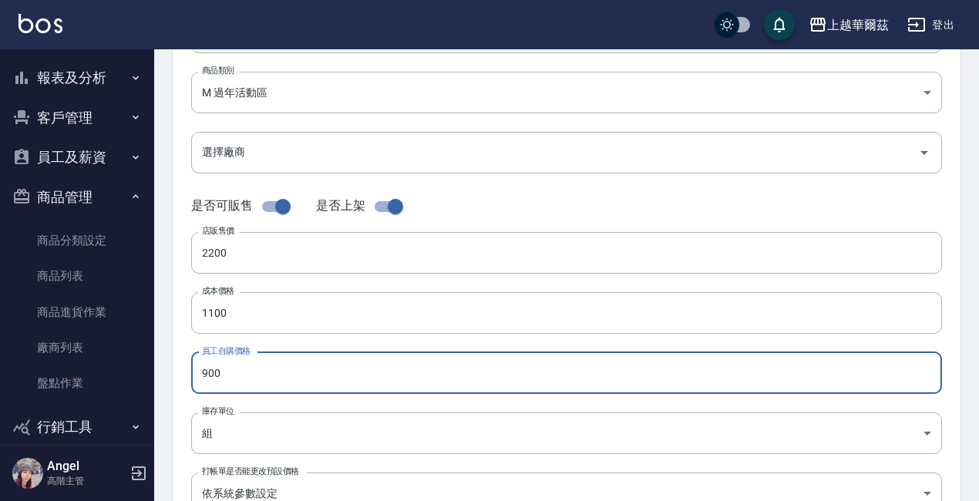
click at [251, 372] on input "900" at bounding box center [566, 373] width 751 height 42
click at [208, 371] on input "01100" at bounding box center [566, 373] width 751 height 42
type input "1100"
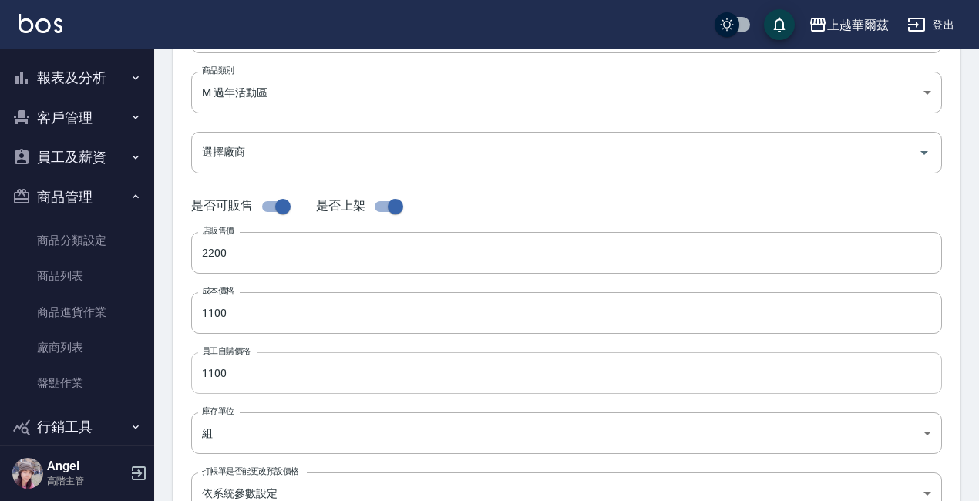
scroll to position [563, 0]
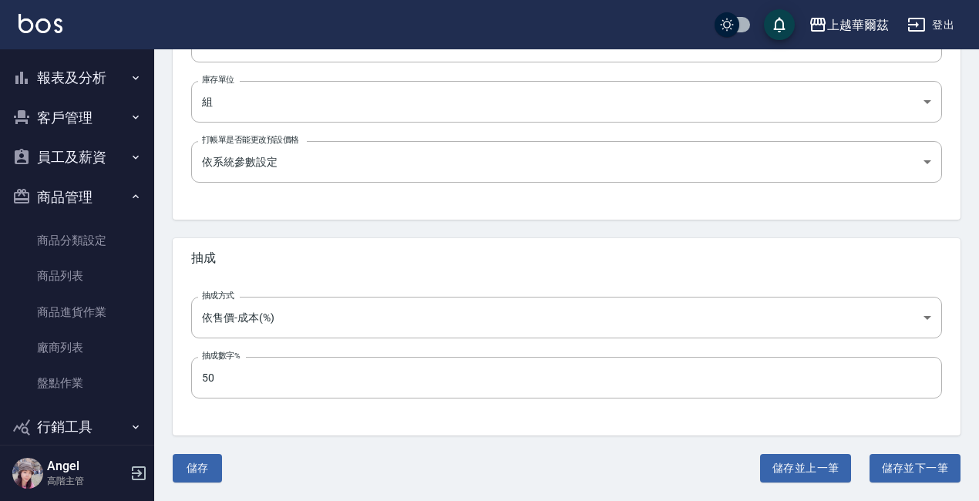
click at [207, 466] on button "儲存" at bounding box center [197, 468] width 49 height 29
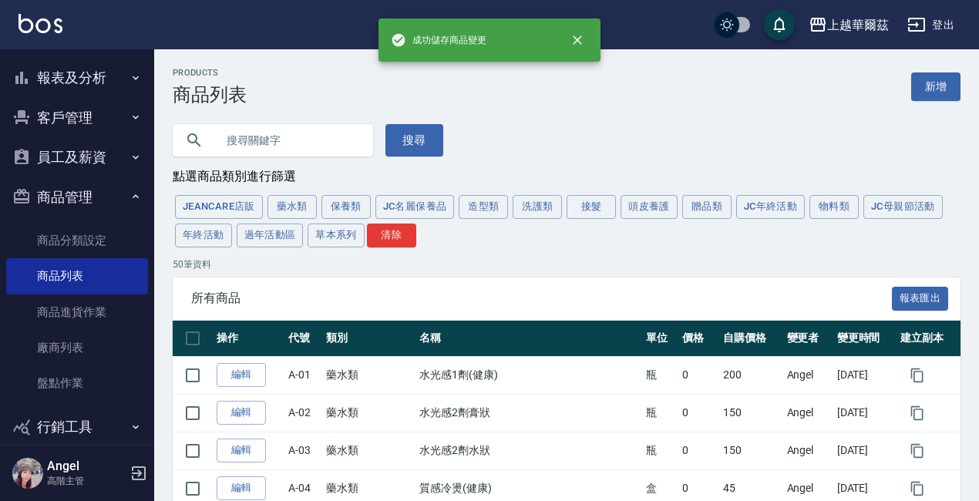
click at [288, 232] on button "過年活動區" at bounding box center [270, 236] width 67 height 24
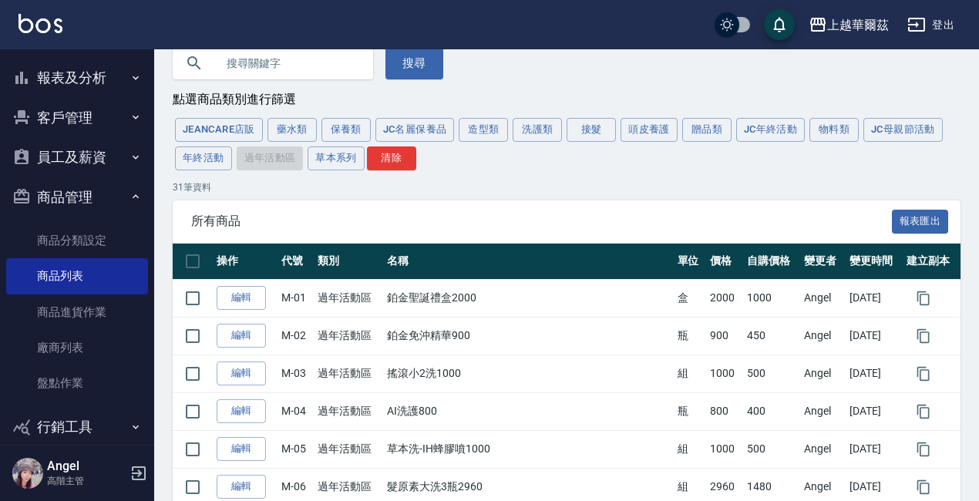
scroll to position [154, 0]
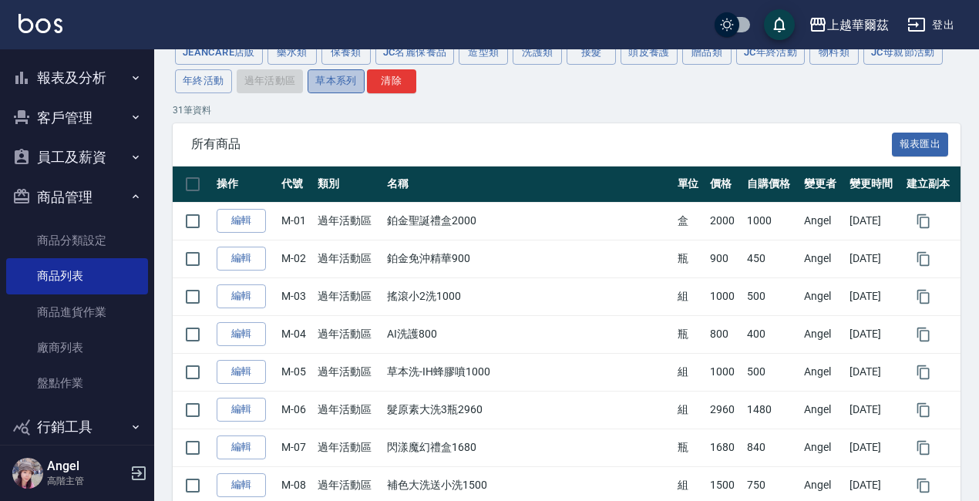
click at [334, 88] on button "草本系列" at bounding box center [336, 81] width 57 height 24
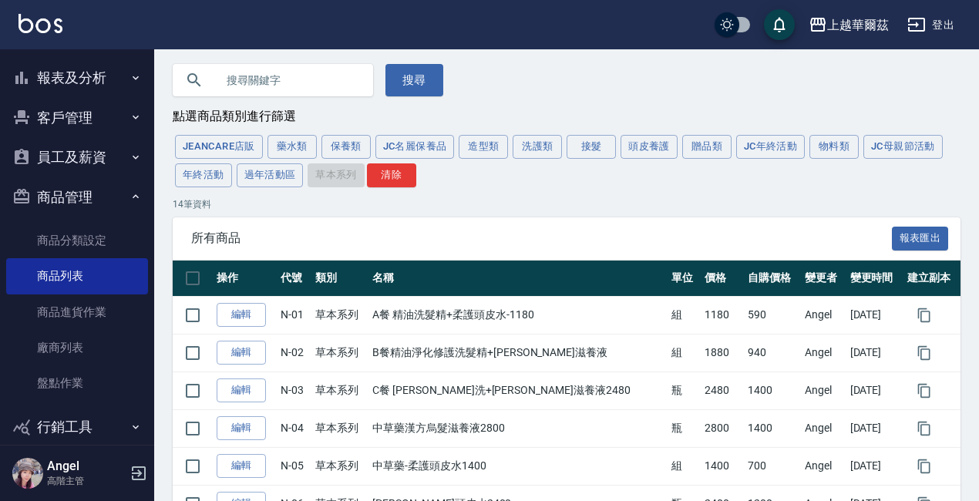
scroll to position [0, 0]
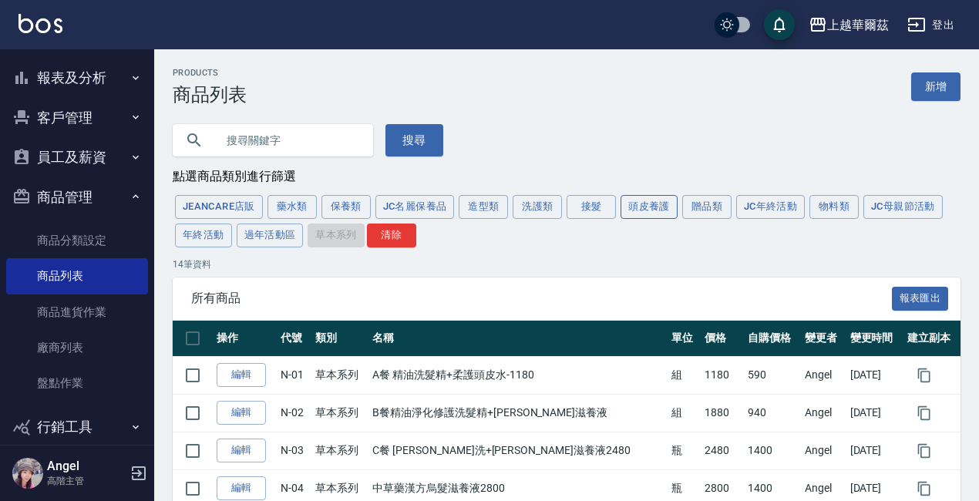
click at [645, 208] on button "頭皮養護" at bounding box center [649, 207] width 57 height 24
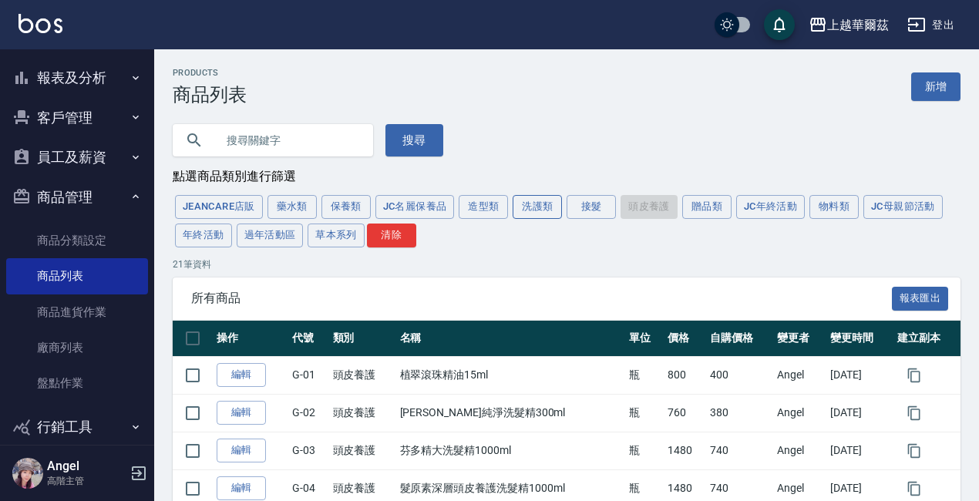
click at [537, 214] on button "洗護類" at bounding box center [537, 207] width 49 height 24
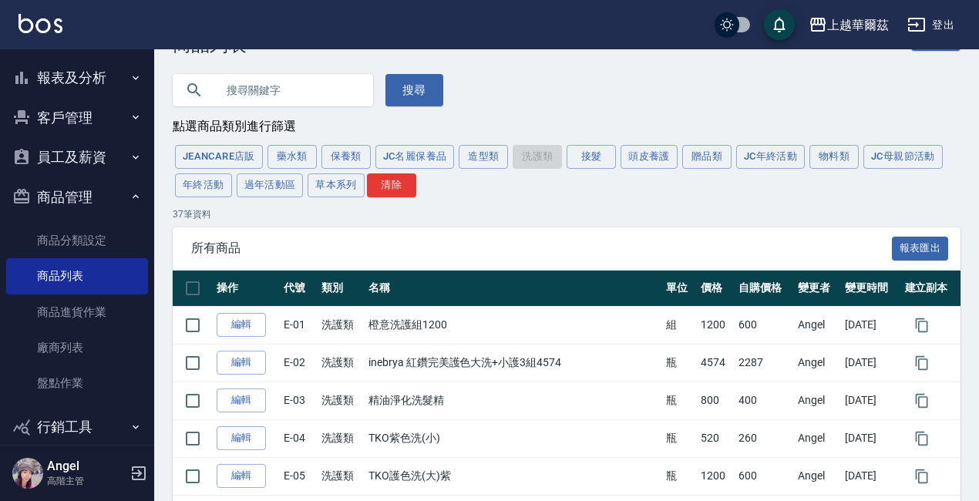
scroll to position [77, 0]
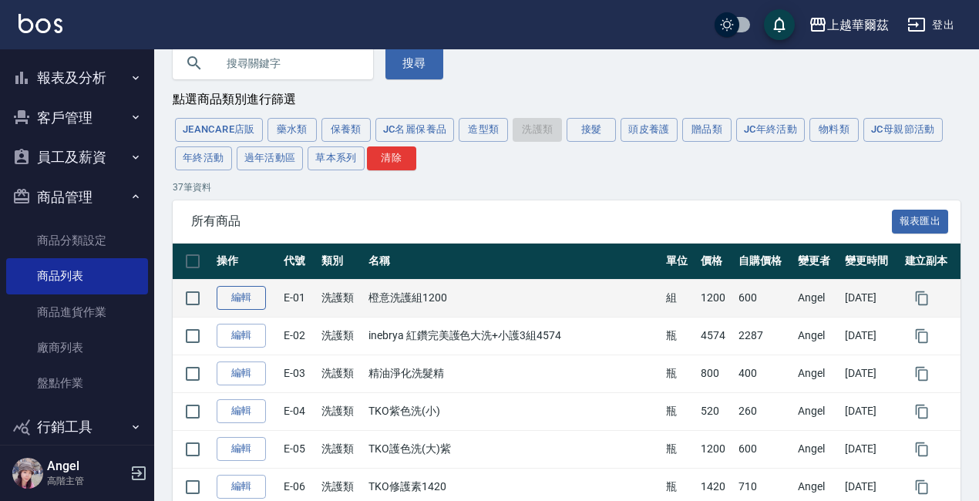
click at [229, 304] on link "編輯" at bounding box center [241, 298] width 49 height 24
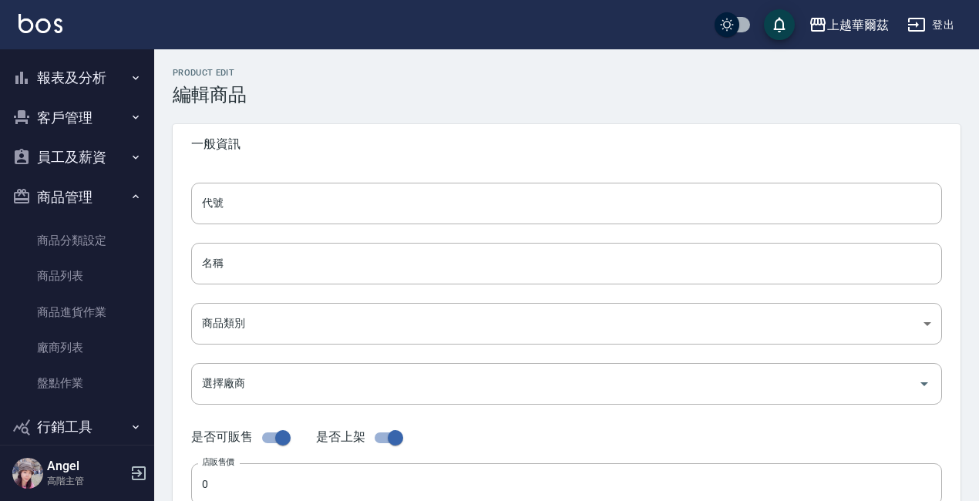
type input "E-01"
type input "橙意洗護組1200"
type input "9ef8a7fb-e871-4abb-90e0-0a0f2e2abbb9"
type input "1200"
type input "600"
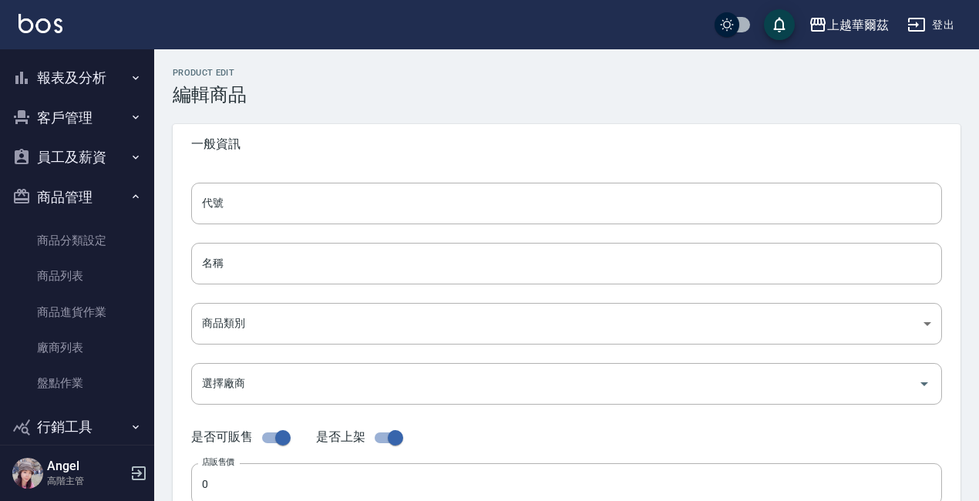
type input "600"
type input "組"
type input "UNSET"
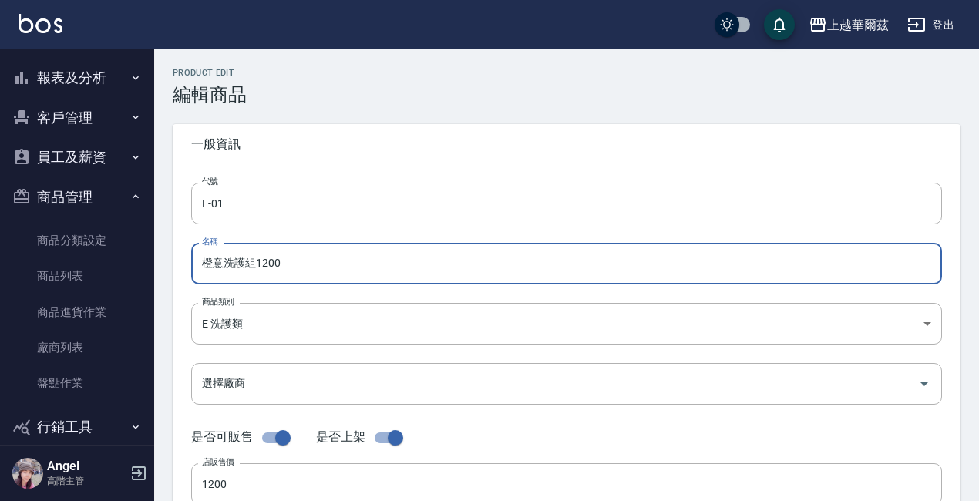
click at [286, 261] on input "橙意洗護組1200" at bounding box center [566, 264] width 751 height 42
type input "橙"
paste input "森精粹大洗大護 2200"
click at [218, 262] on input "森精粹大洗大護 2200" at bounding box center [566, 264] width 751 height 42
click at [305, 264] on input "森精粹大洗大護 2200" at bounding box center [566, 264] width 751 height 42
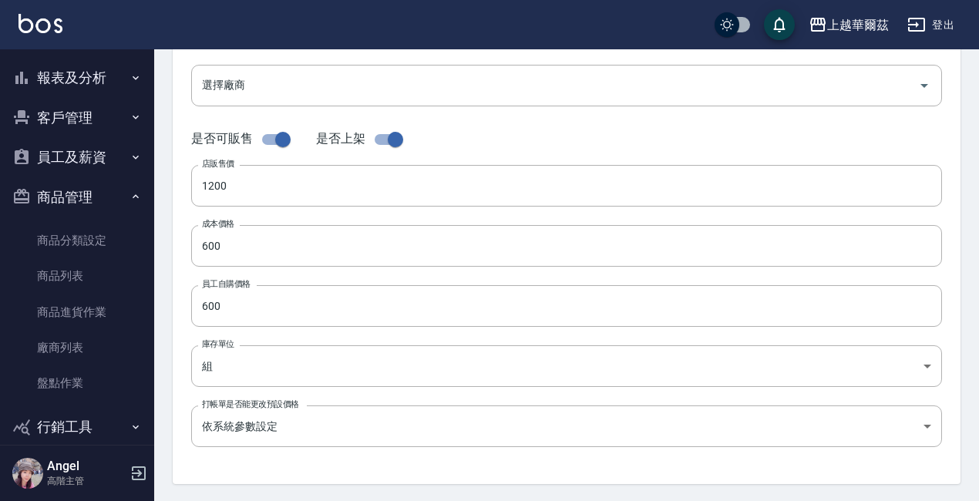
scroll to position [308, 0]
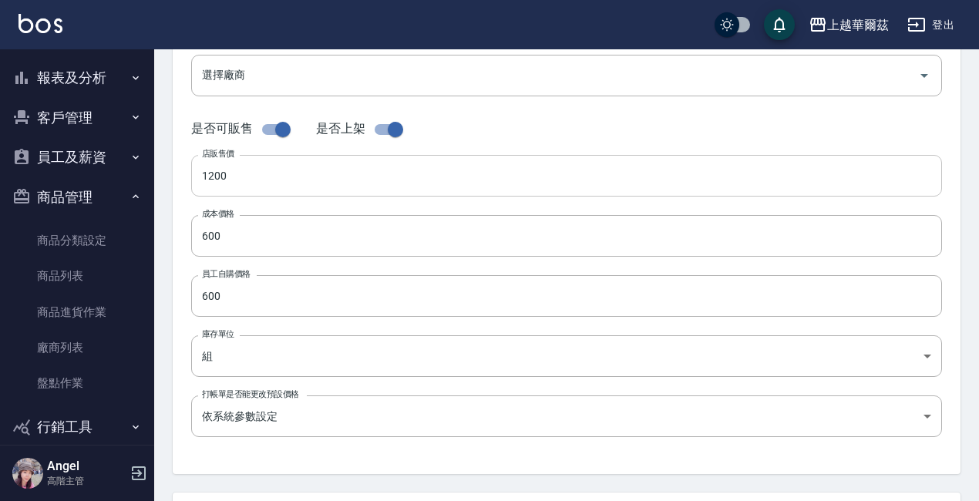
type input "森精粹大洗頭皮水1800"
click at [262, 144] on input "checkbox" at bounding box center [283, 129] width 88 height 29
checkbox input "false"
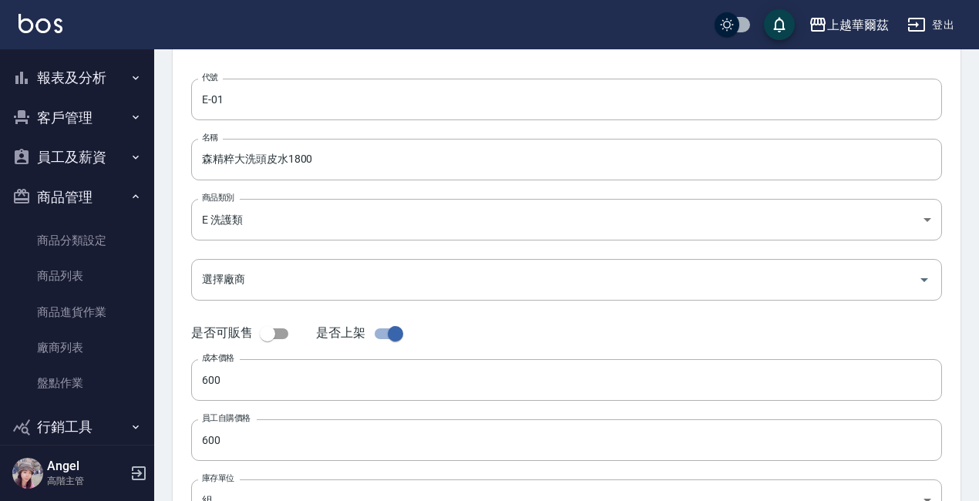
scroll to position [181, 0]
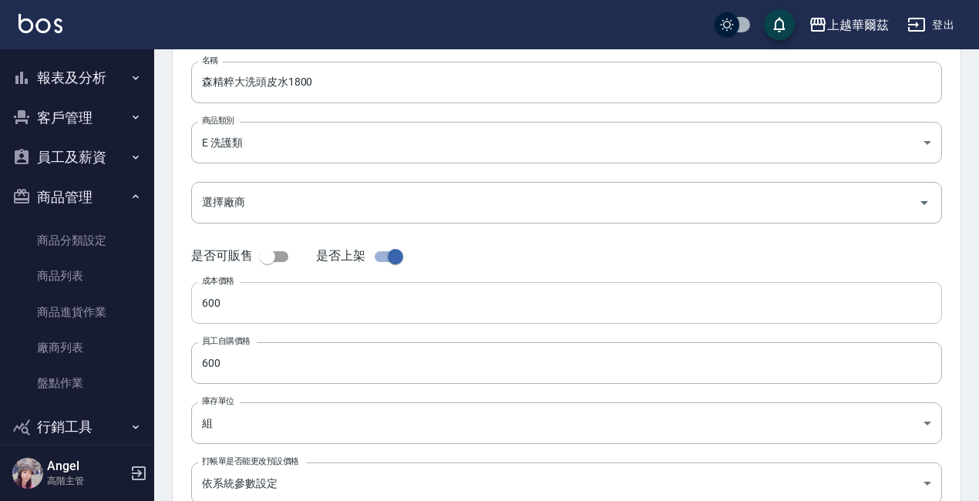
click at [262, 302] on input "600" at bounding box center [566, 303] width 751 height 42
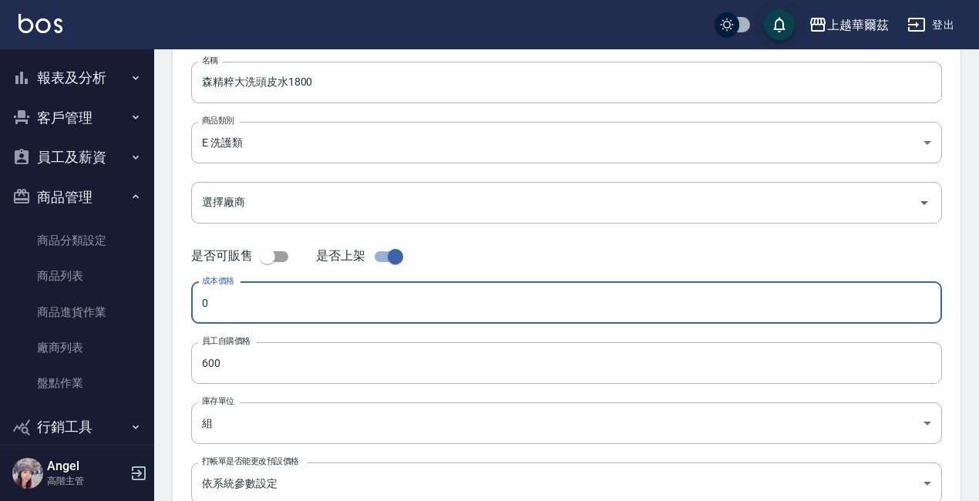
type input "0"
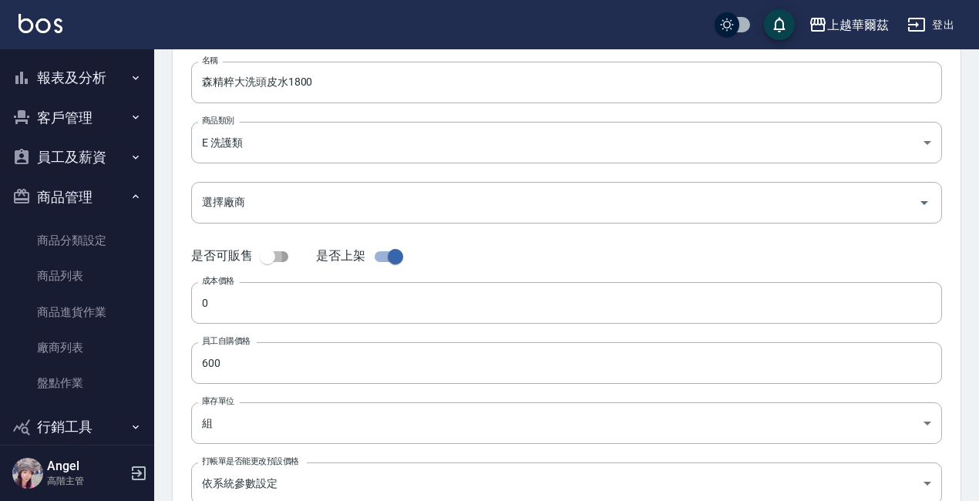
click at [268, 257] on input "checkbox" at bounding box center [268, 256] width 88 height 29
checkbox input "true"
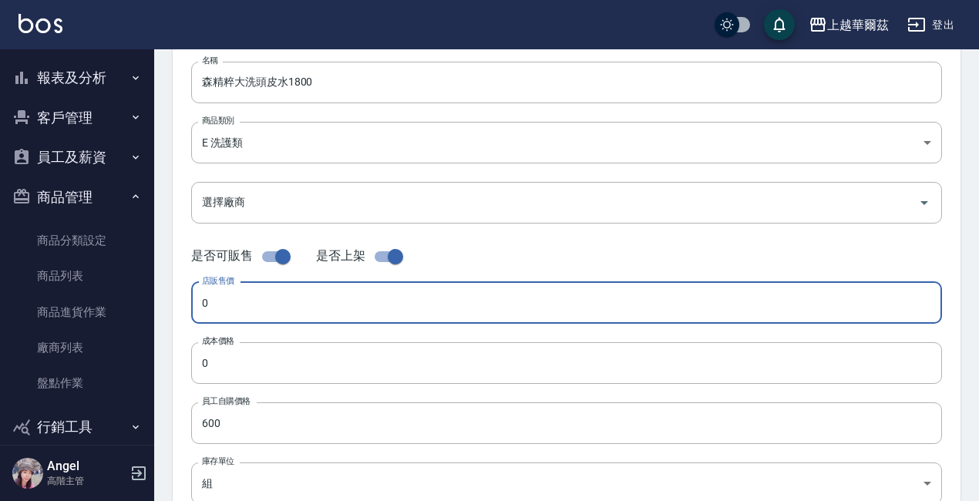
click at [228, 302] on input "0" at bounding box center [566, 303] width 751 height 42
click at [207, 306] on input "01800" at bounding box center [566, 303] width 751 height 42
type input "1800"
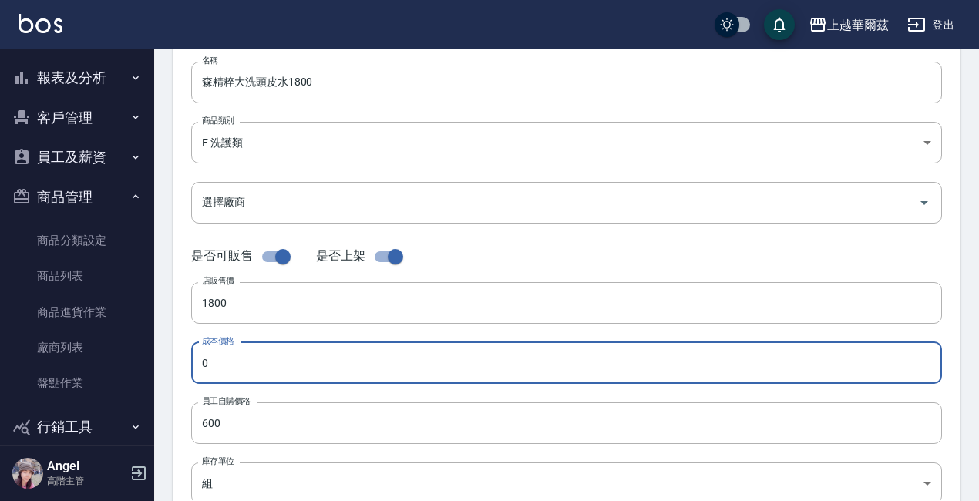
click at [217, 365] on input "0" at bounding box center [566, 363] width 751 height 42
click at [210, 364] on input "0900" at bounding box center [566, 363] width 751 height 42
type input "900"
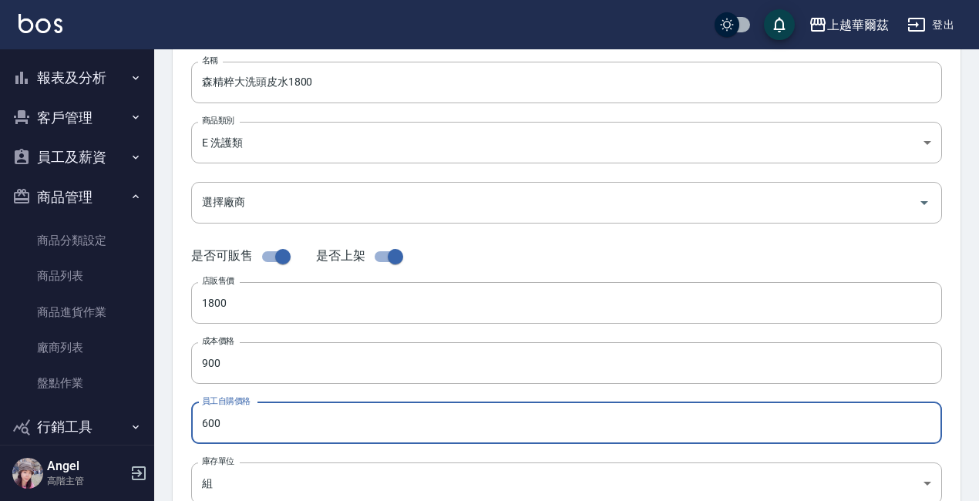
click at [230, 422] on input "600" at bounding box center [566, 423] width 751 height 42
click at [201, 419] on input "0" at bounding box center [566, 423] width 751 height 42
type input "900"
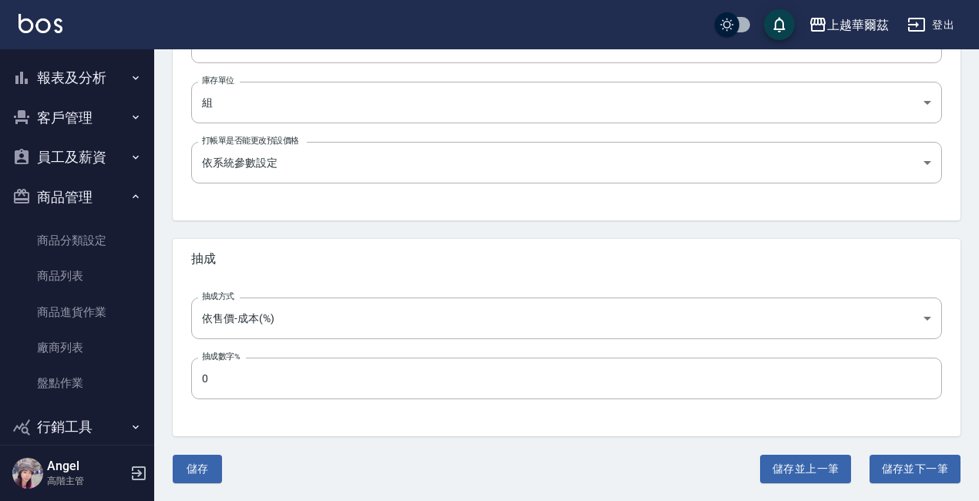
scroll to position [563, 0]
click at [186, 468] on button "儲存" at bounding box center [197, 468] width 49 height 29
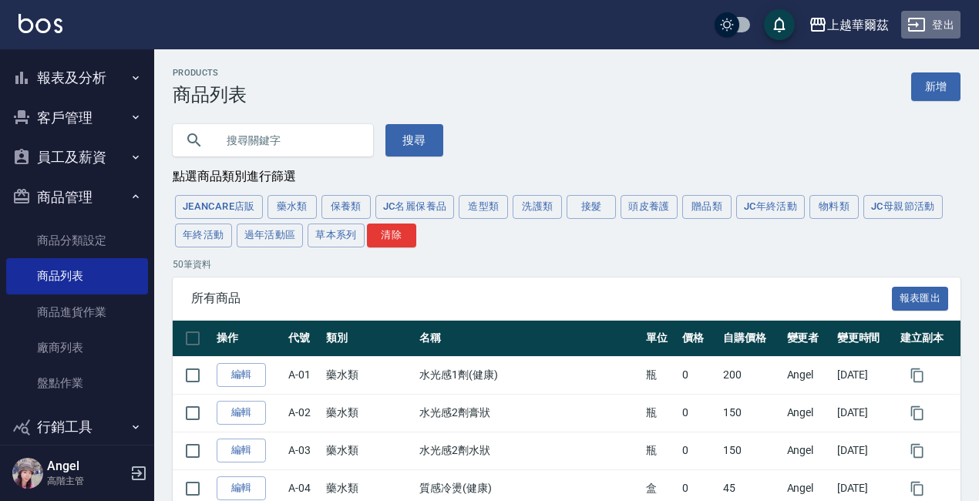
click at [945, 22] on button "登出" at bounding box center [930, 25] width 59 height 29
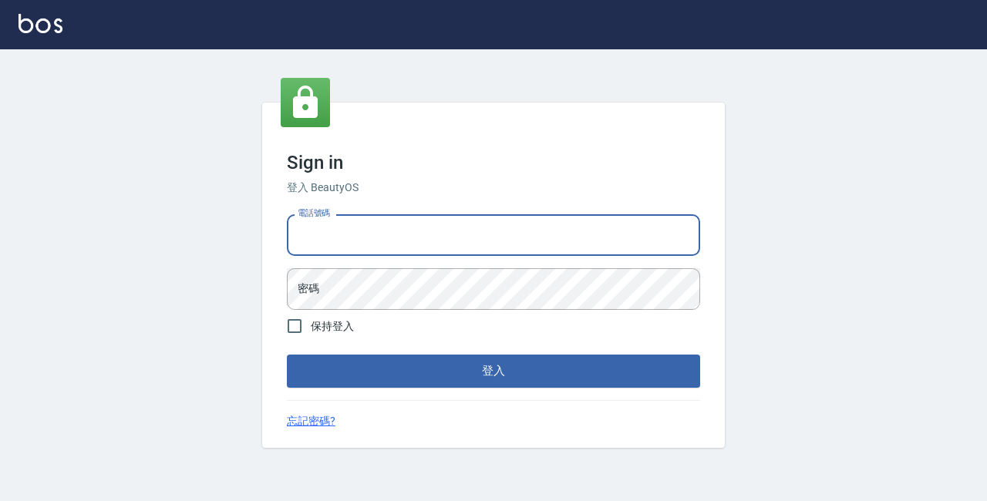
click at [335, 231] on input "電話號碼" at bounding box center [493, 235] width 413 height 42
type input "89729295"
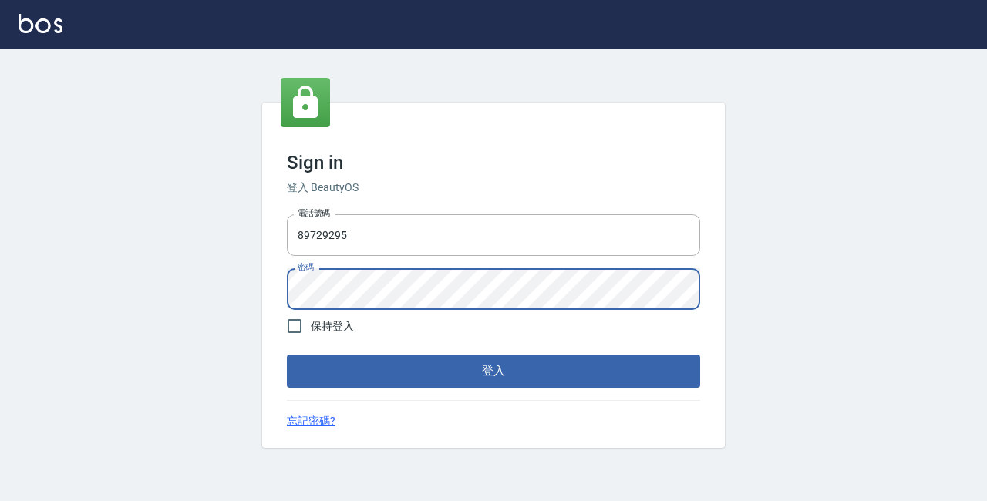
drag, startPoint x: 463, startPoint y: 374, endPoint x: 453, endPoint y: 374, distance: 10.0
click at [460, 374] on button "登入" at bounding box center [493, 371] width 413 height 32
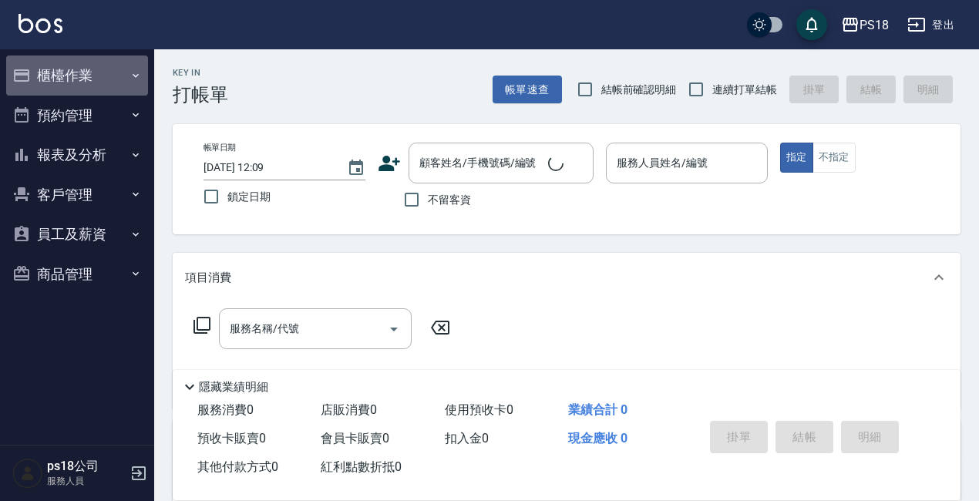
click at [44, 74] on button "櫃檯作業" at bounding box center [77, 76] width 142 height 40
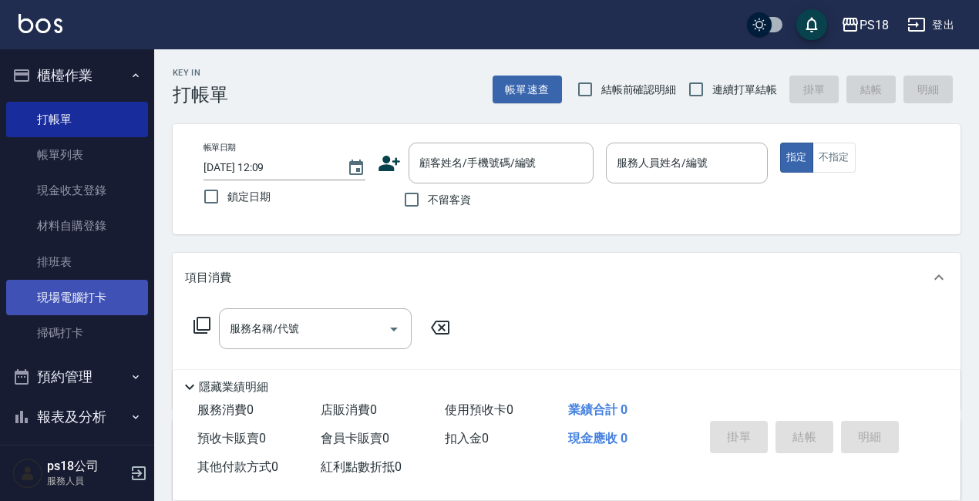
click at [66, 298] on link "現場電腦打卡" at bounding box center [77, 297] width 142 height 35
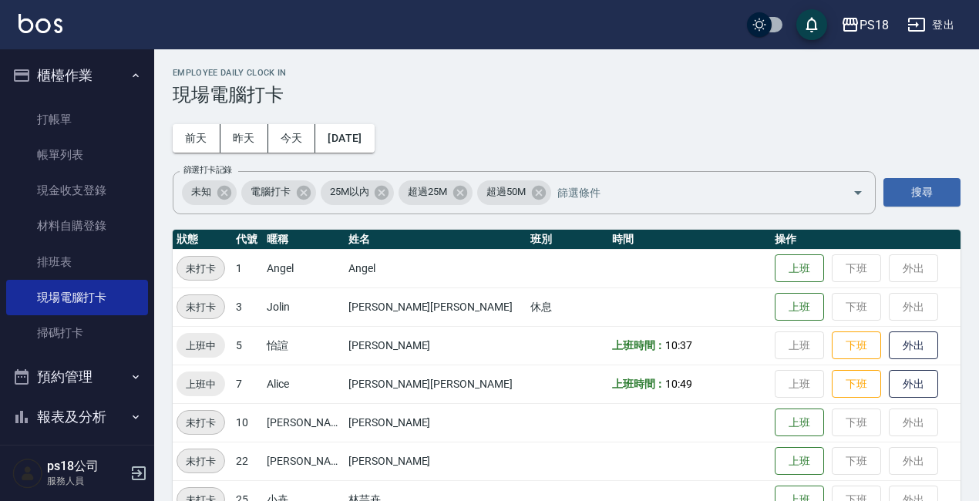
scroll to position [154, 0]
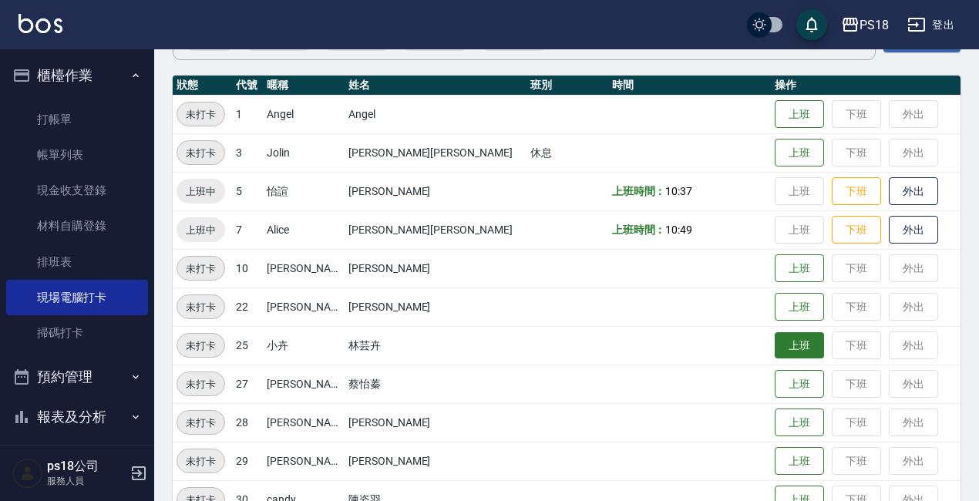
click at [775, 344] on button "上班" at bounding box center [799, 345] width 49 height 27
